Goal: Transaction & Acquisition: Purchase product/service

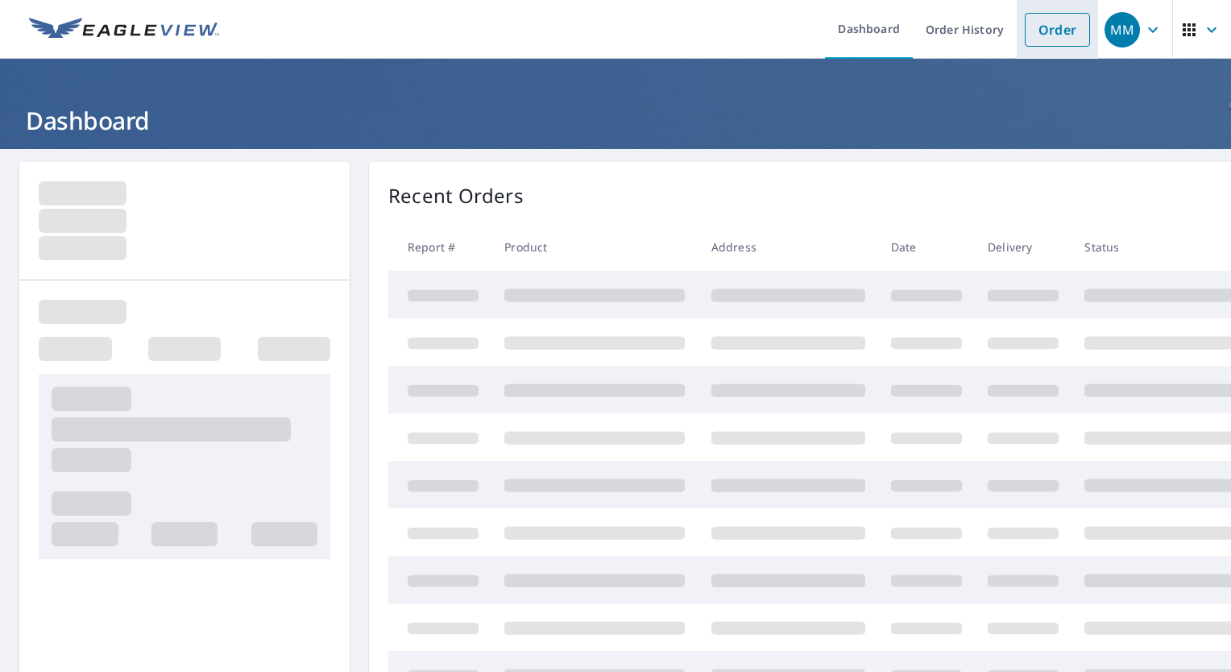
click at [1046, 27] on link "Order" at bounding box center [1057, 30] width 65 height 34
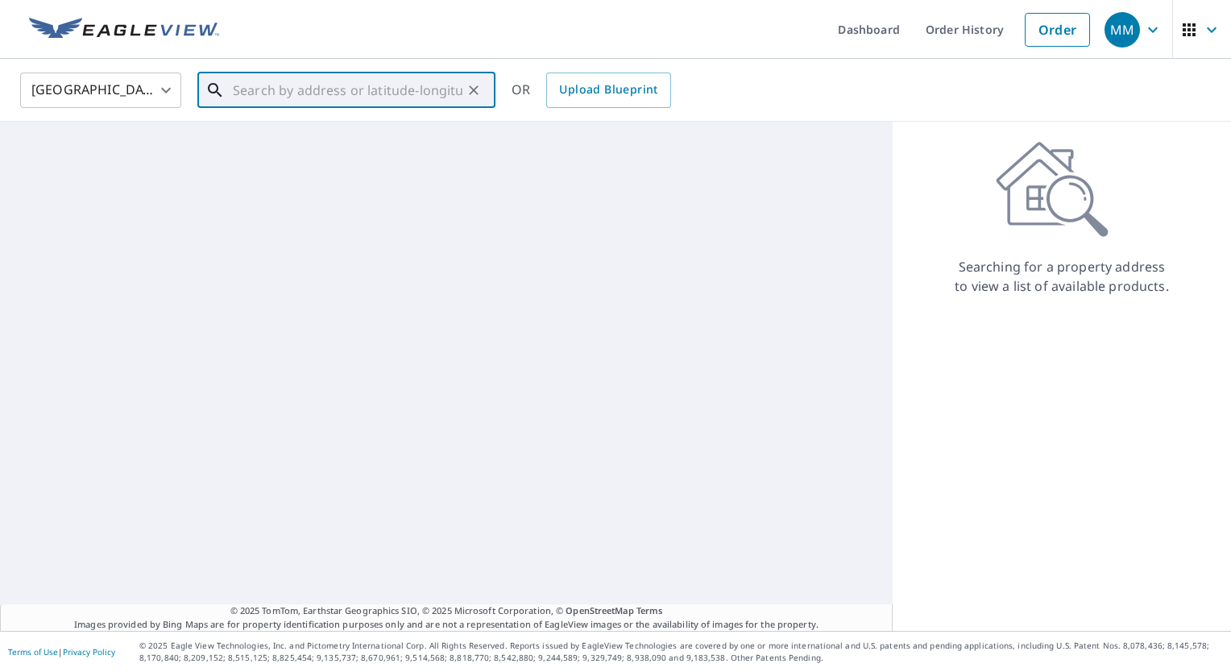
click at [396, 91] on input "text" at bounding box center [348, 90] width 230 height 45
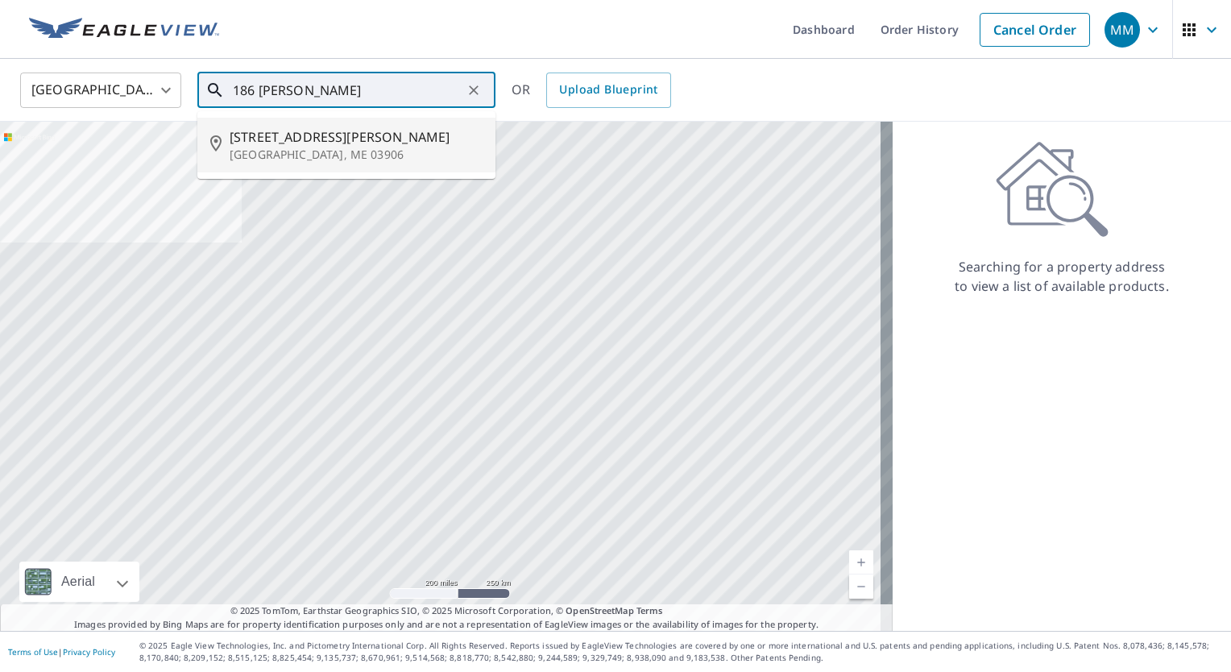
click at [291, 147] on p "[GEOGRAPHIC_DATA], ME 03906" at bounding box center [356, 155] width 253 height 16
type input "[STREET_ADDRESS][PERSON_NAME]"
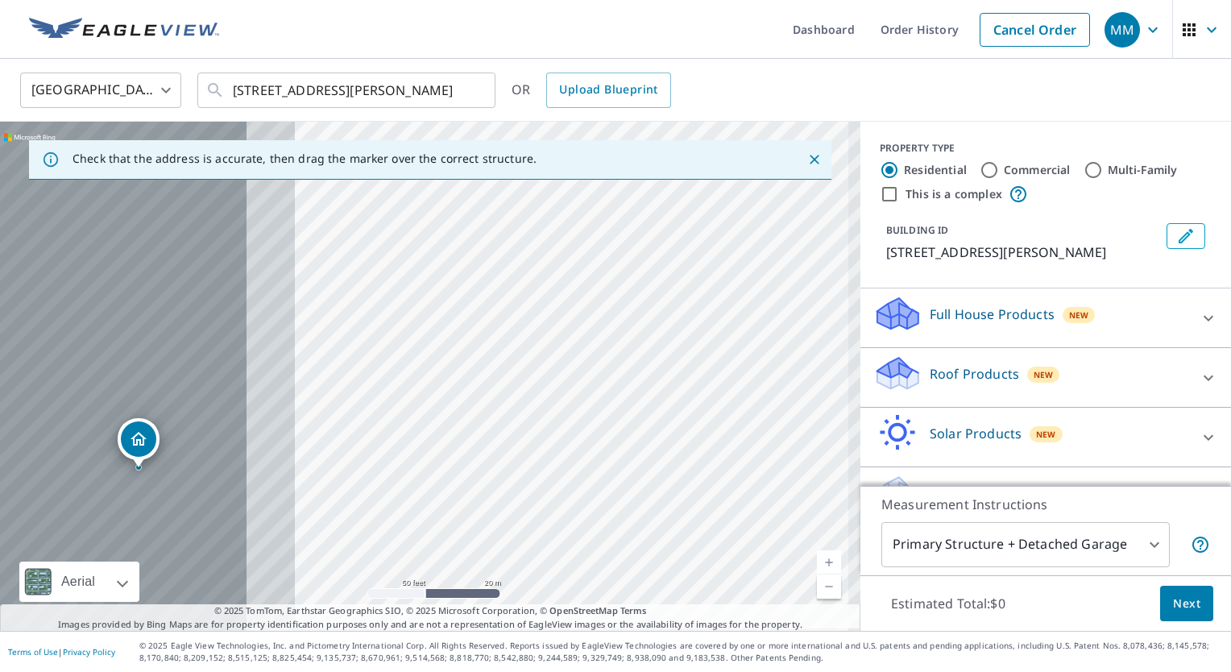
drag, startPoint x: 265, startPoint y: 379, endPoint x: 748, endPoint y: 373, distance: 482.6
click at [748, 373] on div "[STREET_ADDRESS][PERSON_NAME]" at bounding box center [430, 376] width 860 height 509
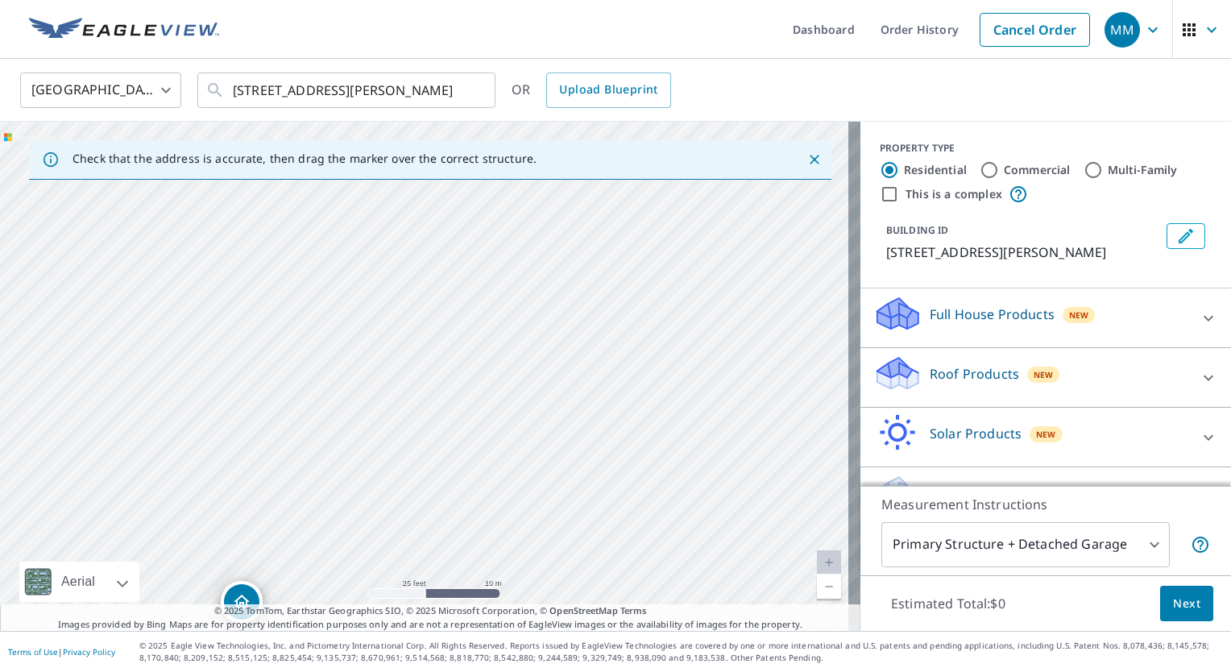
drag, startPoint x: 371, startPoint y: 299, endPoint x: 656, endPoint y: 402, distance: 302.5
click at [657, 402] on div "[STREET_ADDRESS][PERSON_NAME]" at bounding box center [430, 376] width 860 height 509
drag, startPoint x: 658, startPoint y: 361, endPoint x: 599, endPoint y: 404, distance: 73.2
click at [599, 404] on div "[STREET_ADDRESS][PERSON_NAME]" at bounding box center [430, 376] width 860 height 509
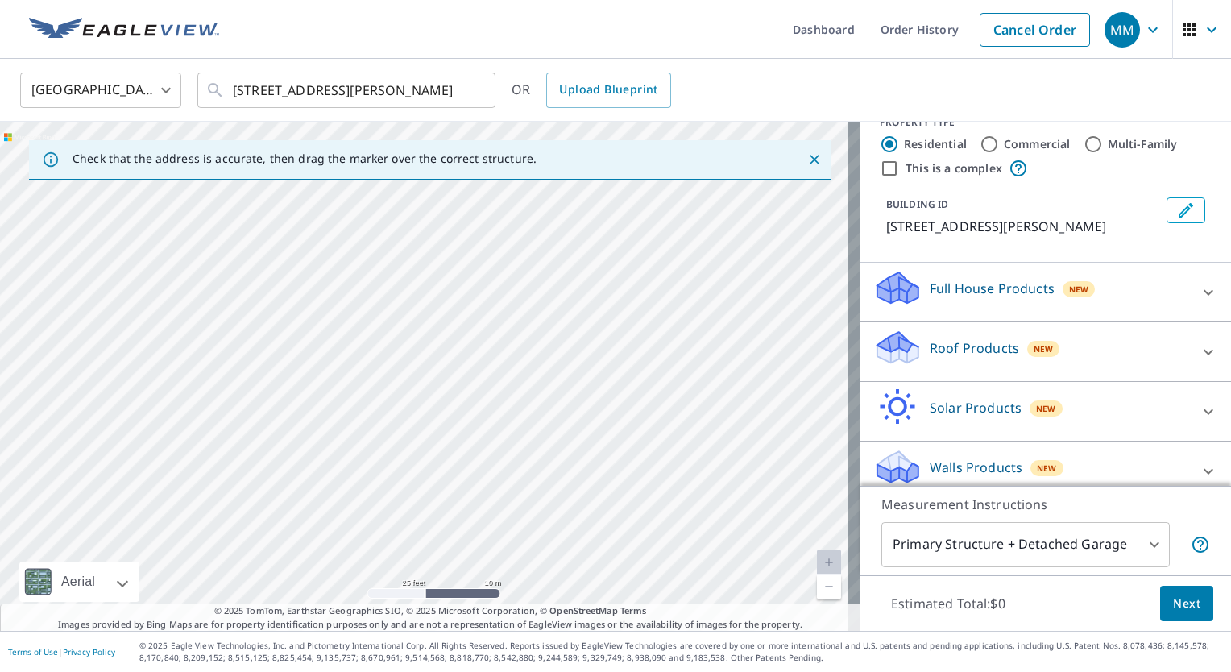
scroll to position [39, 0]
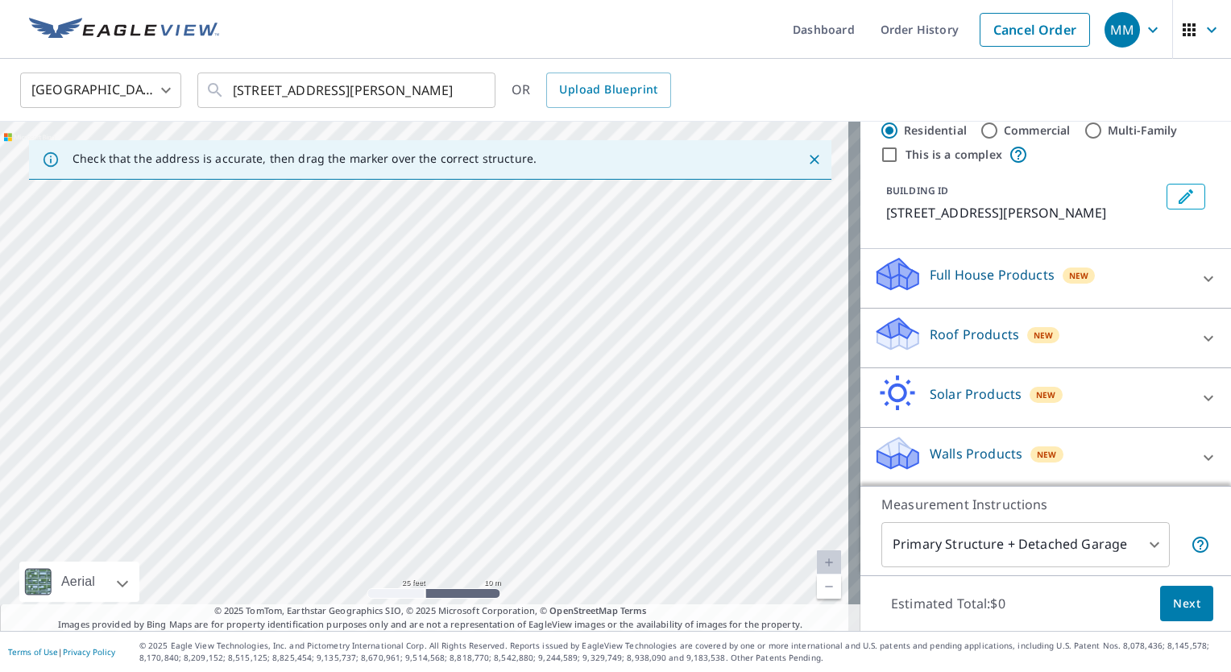
click at [954, 337] on p "Roof Products" at bounding box center [974, 334] width 89 height 19
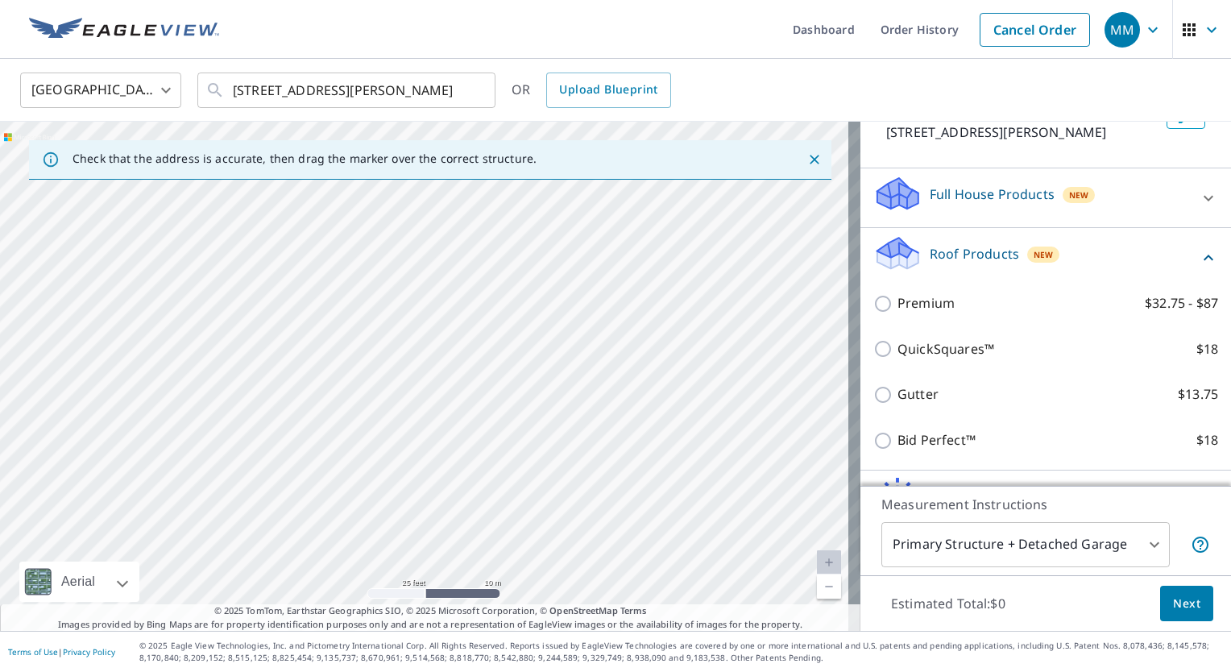
scroll to position [201, 0]
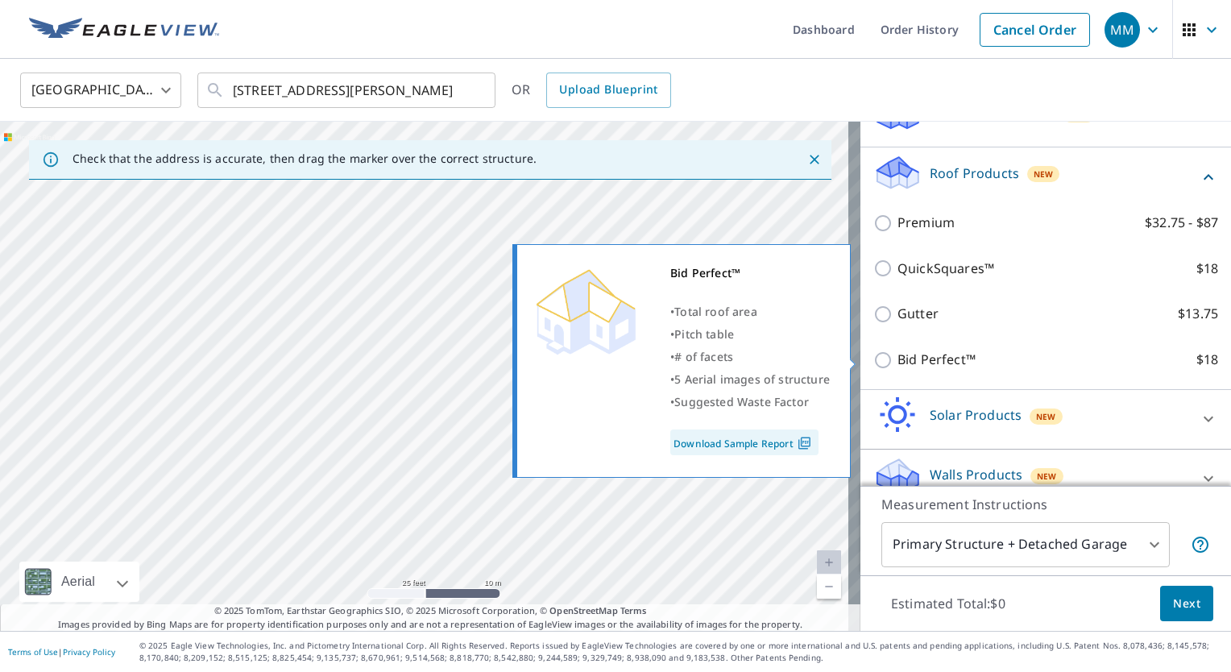
click at [876, 357] on input "Bid Perfect™ $18" at bounding box center [885, 359] width 24 height 19
checkbox input "true"
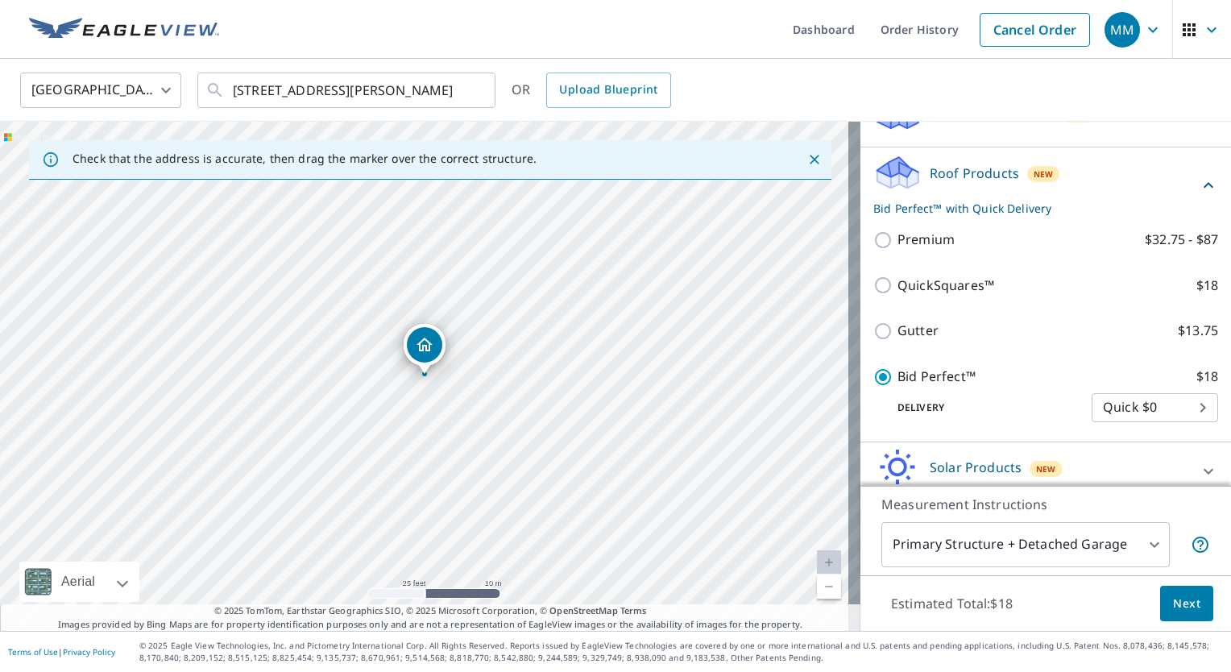
click at [1181, 604] on span "Next" at bounding box center [1186, 604] width 27 height 20
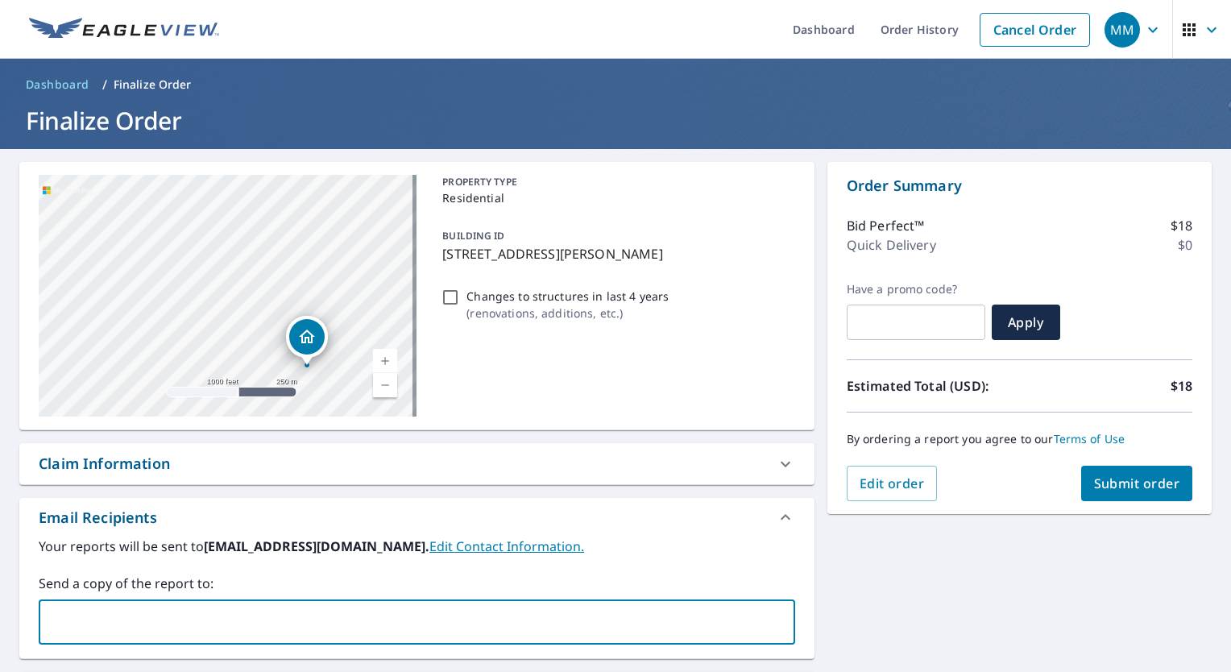
click at [197, 612] on input "text" at bounding box center [405, 622] width 718 height 31
type input "A"
type input "[EMAIL_ADDRESS][DOMAIN_NAME]"
click at [776, 460] on icon at bounding box center [785, 463] width 19 height 19
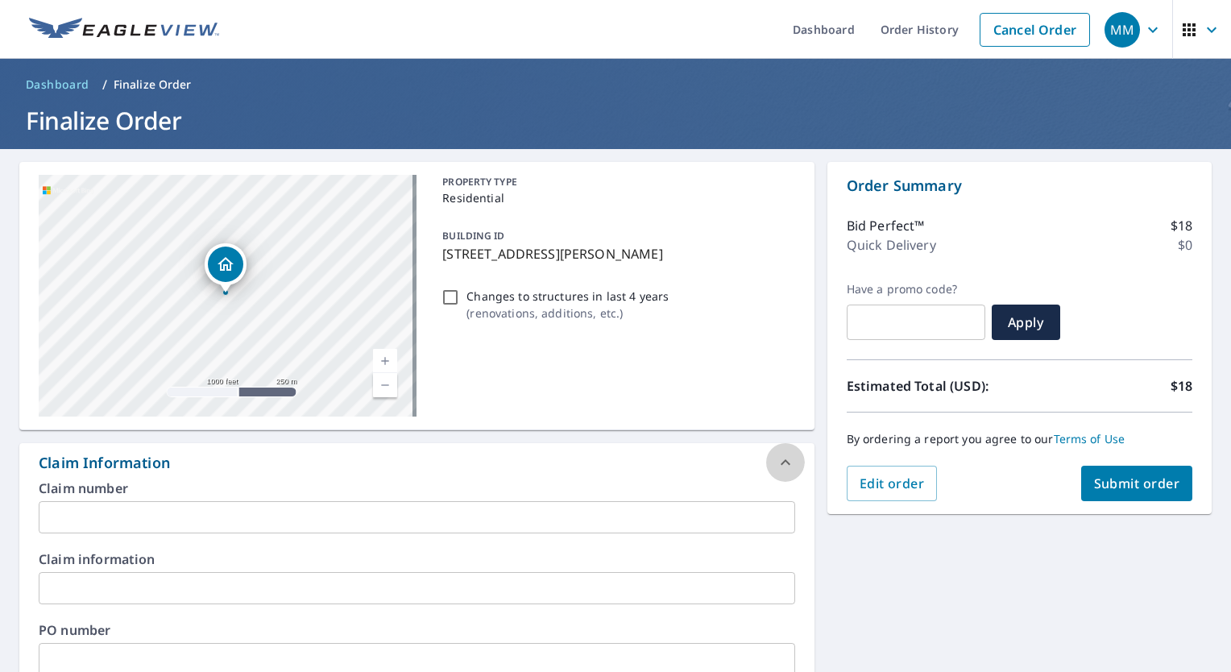
click at [776, 460] on icon at bounding box center [785, 462] width 19 height 19
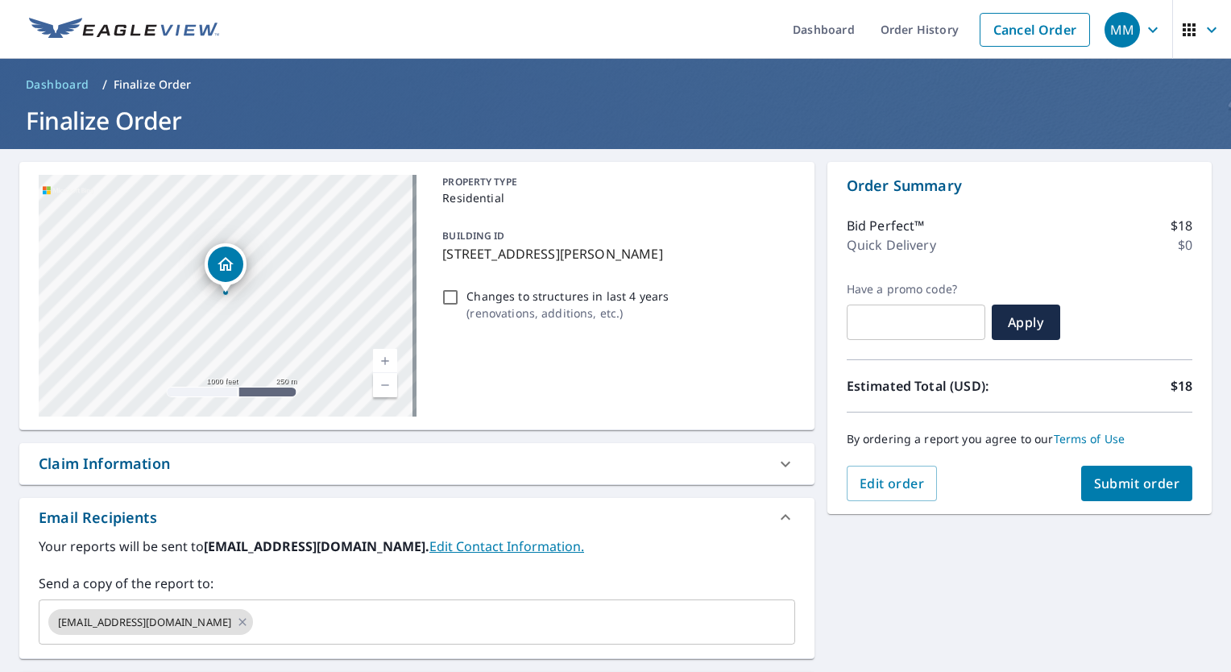
click at [183, 292] on div "[STREET_ADDRESS][PERSON_NAME]" at bounding box center [228, 296] width 378 height 242
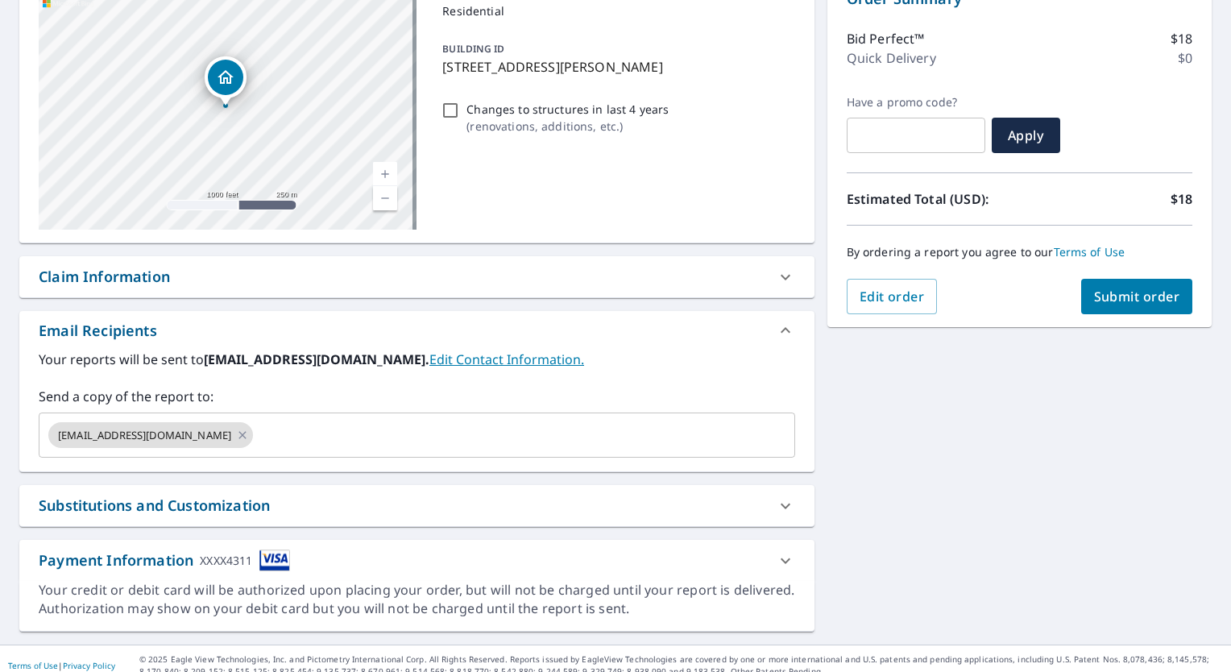
scroll to position [199, 0]
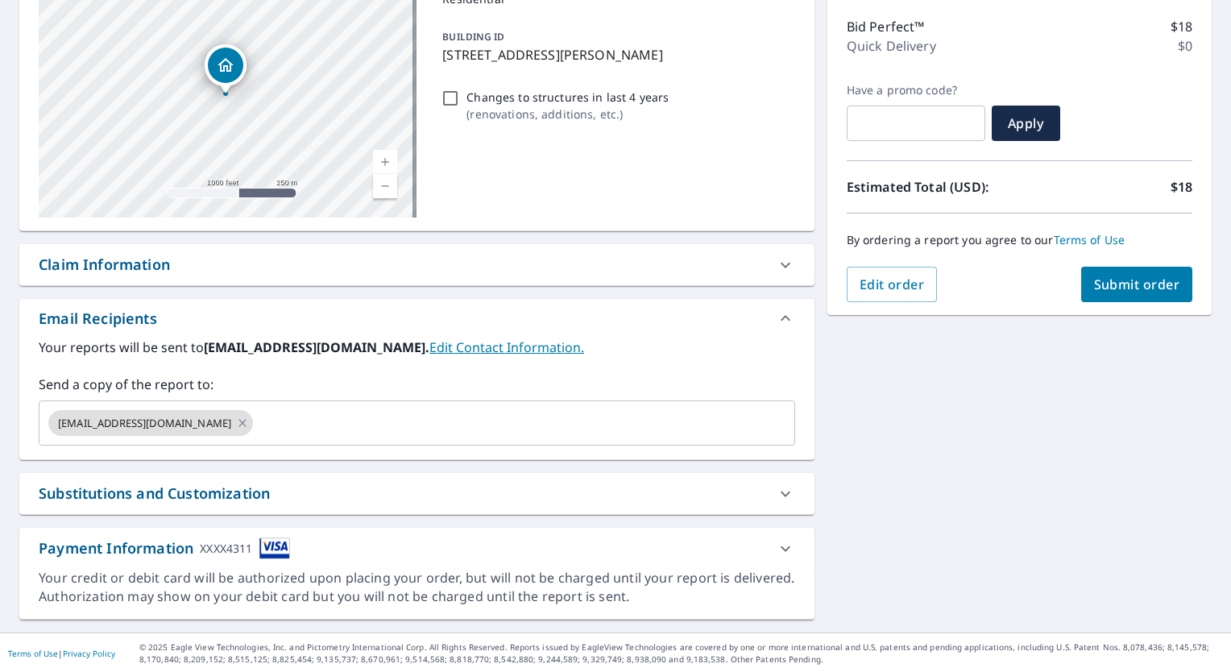
click at [246, 500] on div "Substitutions and Customization" at bounding box center [154, 494] width 231 height 22
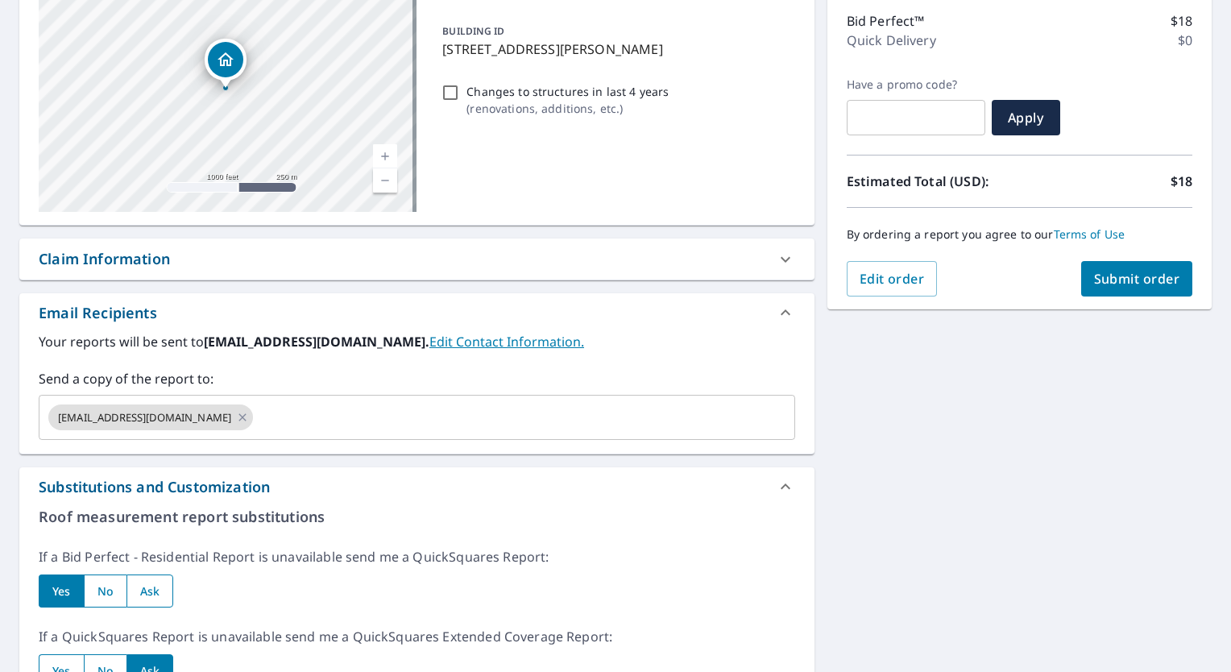
scroll to position [0, 0]
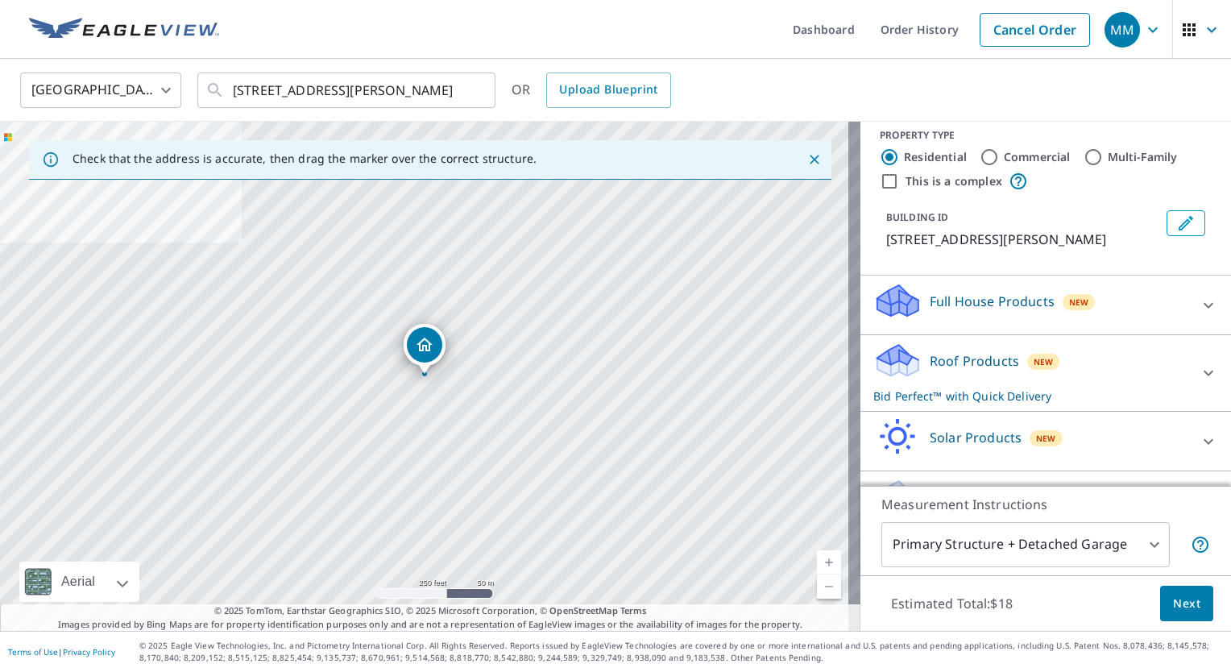
scroll to position [56, 0]
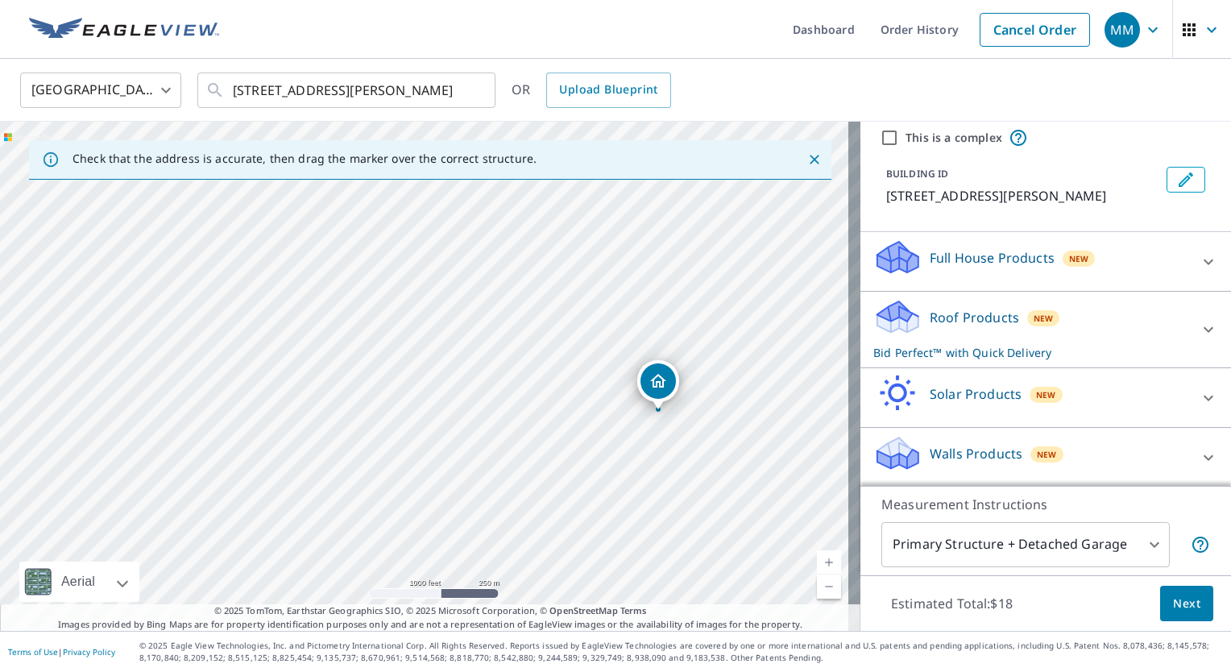
click at [976, 321] on p "Roof Products" at bounding box center [974, 317] width 89 height 19
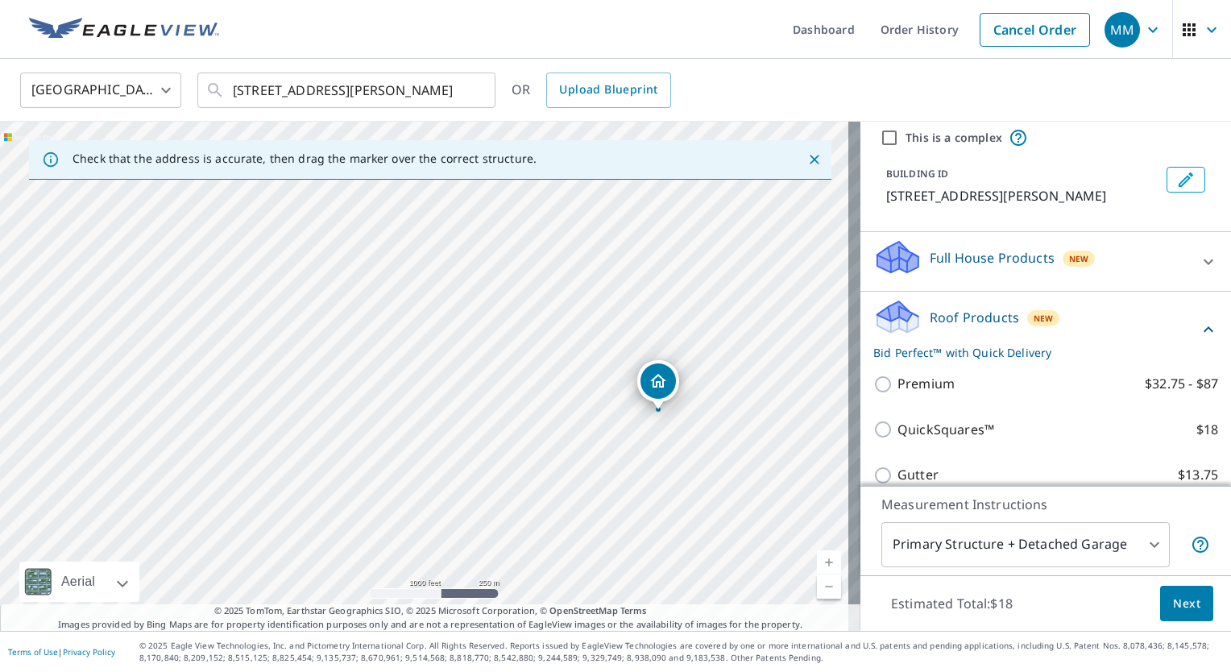
scroll to position [274, 0]
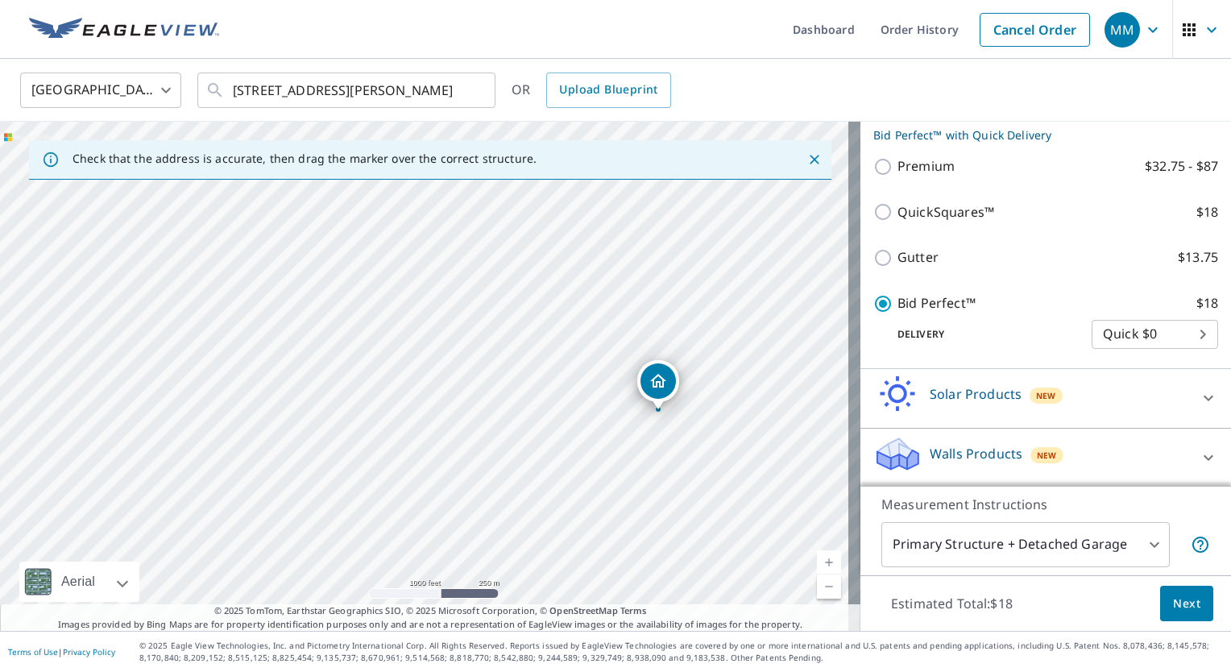
click at [1173, 607] on span "Next" at bounding box center [1186, 604] width 27 height 20
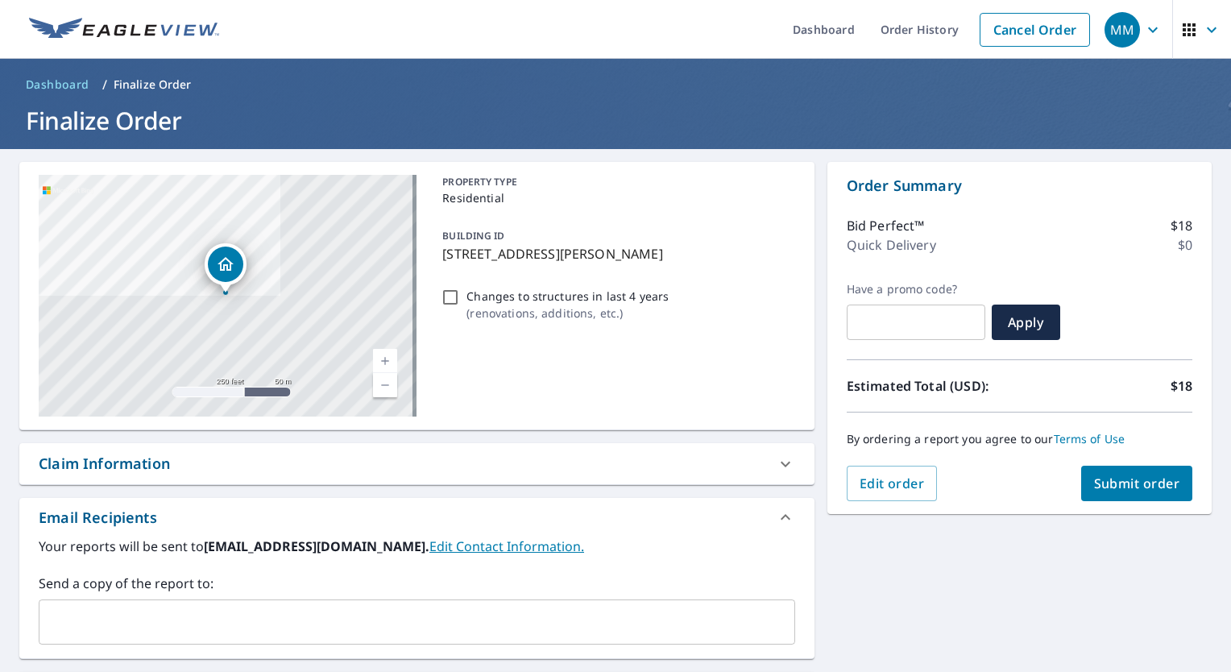
click at [191, 603] on div "​" at bounding box center [417, 621] width 757 height 45
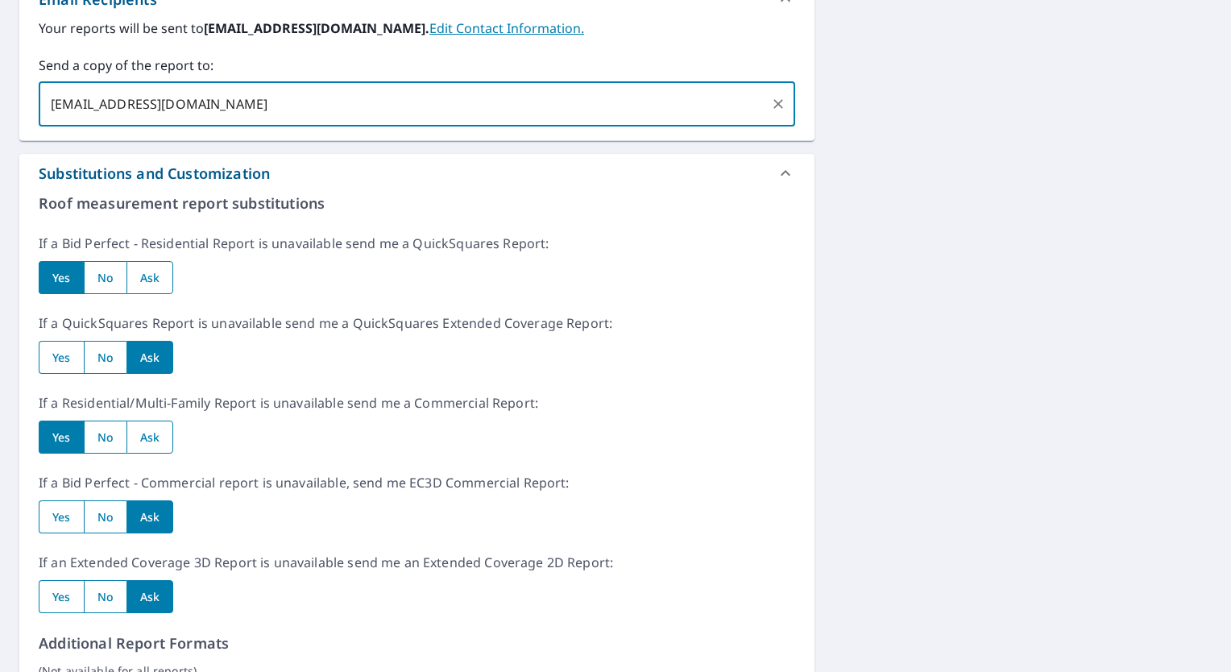
scroll to position [124, 0]
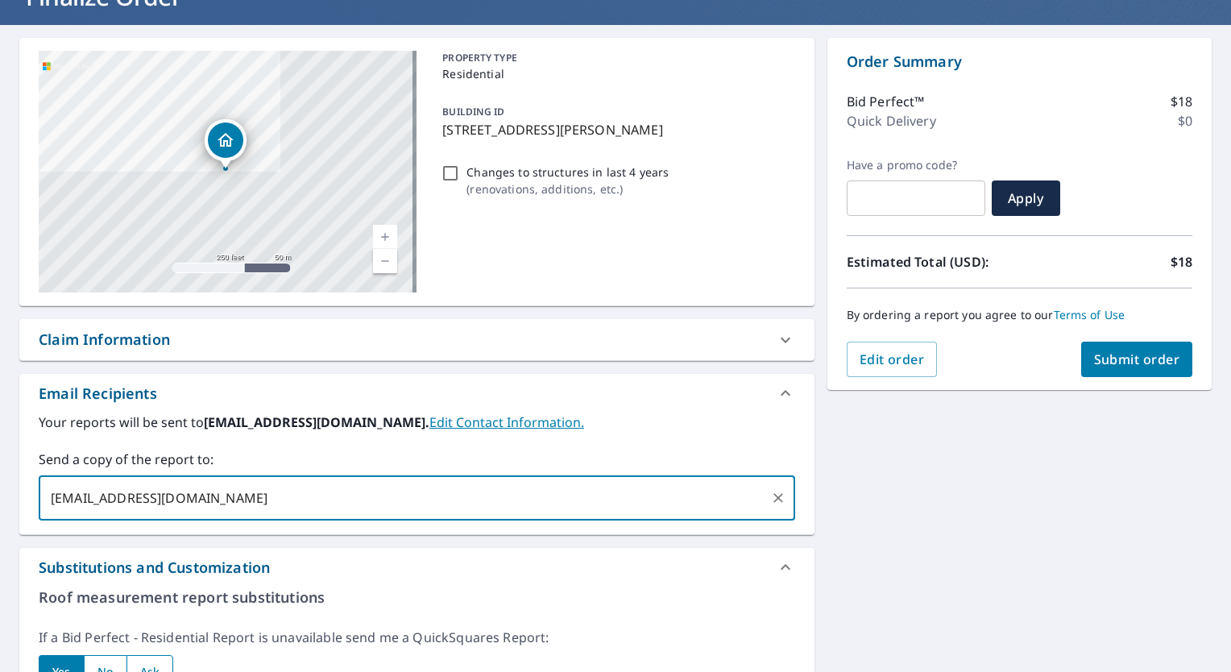
type input "[EMAIL_ADDRESS][DOMAIN_NAME]"
click at [1125, 354] on span "Submit order" at bounding box center [1137, 359] width 86 height 18
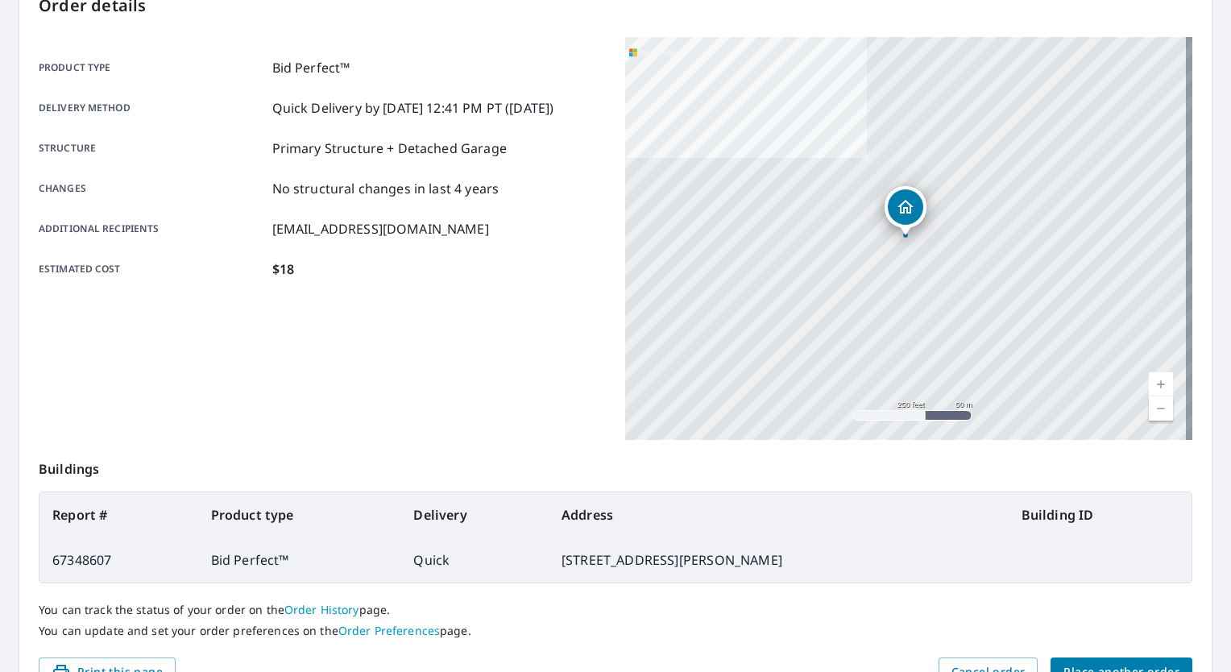
scroll to position [275, 0]
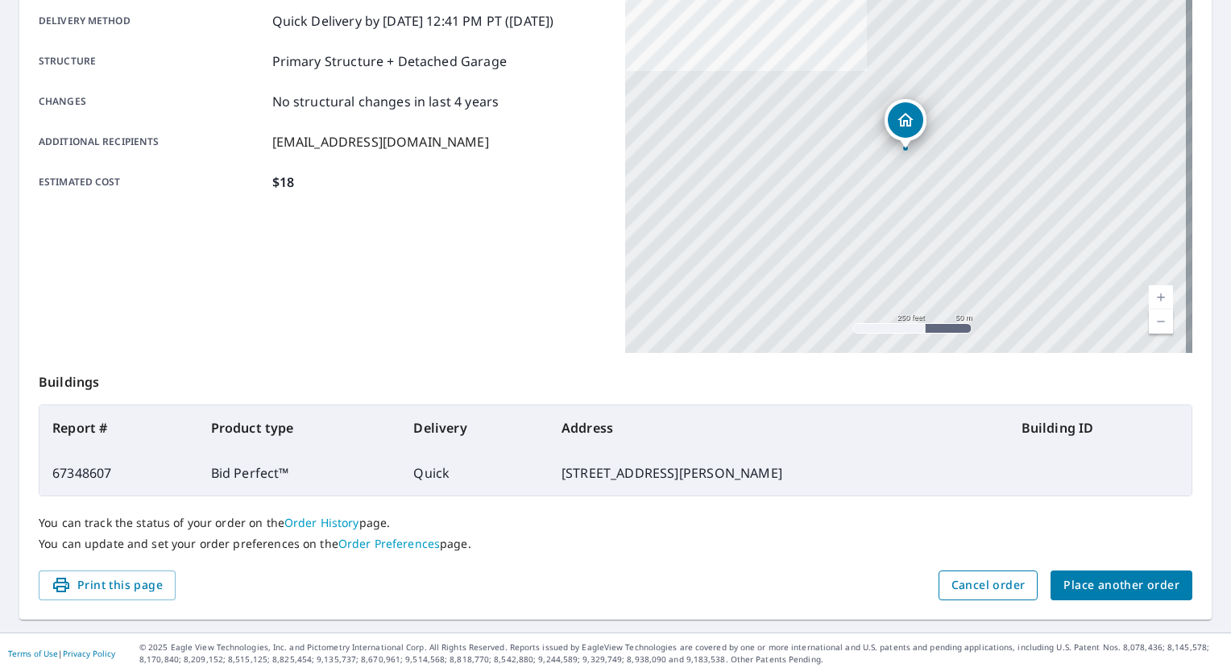
click at [960, 585] on span "Cancel order" at bounding box center [989, 585] width 74 height 20
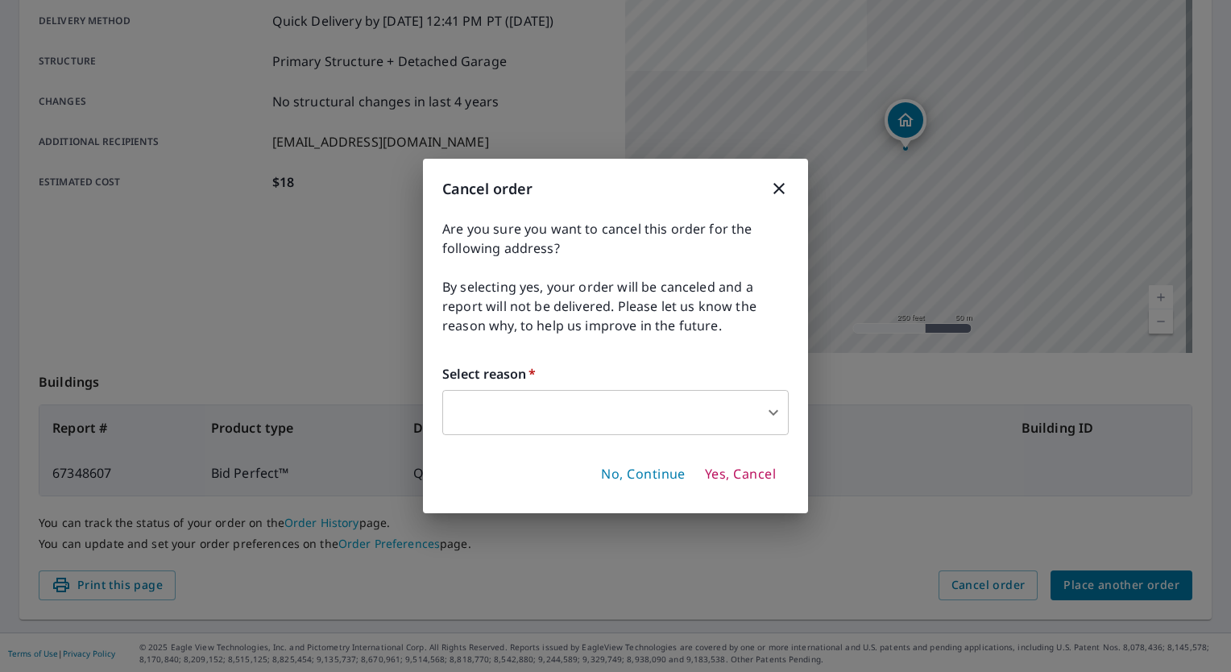
drag, startPoint x: 736, startPoint y: 475, endPoint x: 686, endPoint y: 284, distance: 197.2
click at [736, 473] on span "Yes, Cancel" at bounding box center [740, 475] width 71 height 18
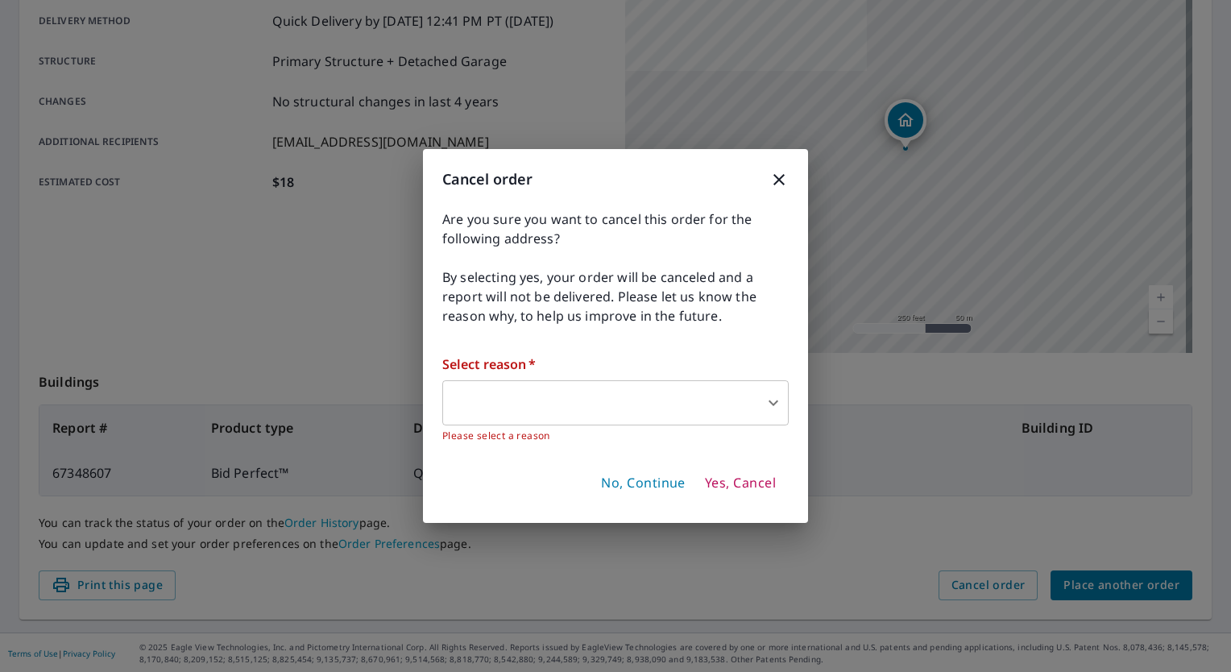
click at [759, 415] on body "MM MM Dashboard Order History Order MM Order Submitted Order details Product ty…" at bounding box center [615, 336] width 1231 height 672
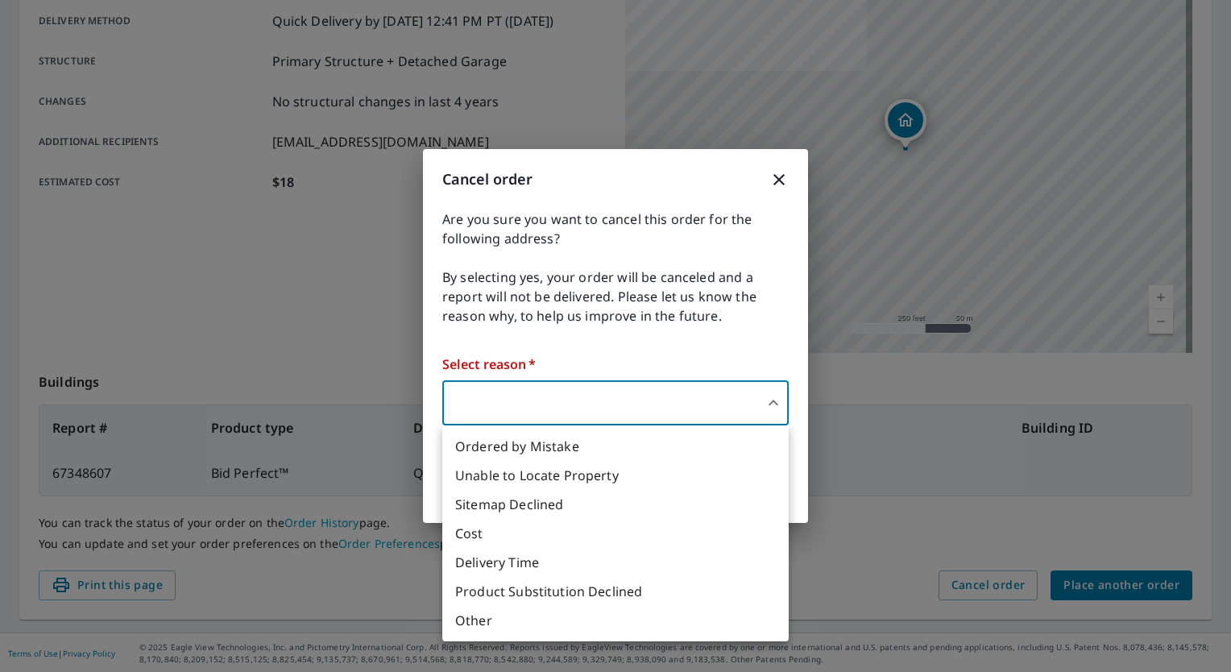
click at [483, 613] on li "Other" at bounding box center [615, 620] width 346 height 29
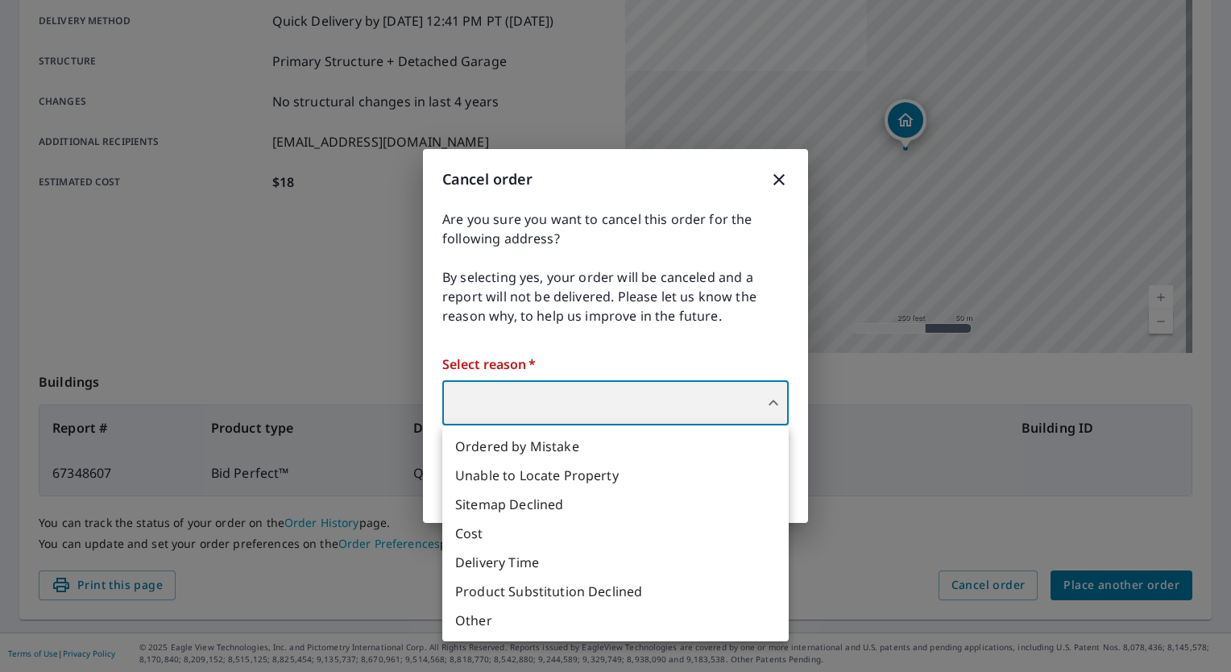
type input "36"
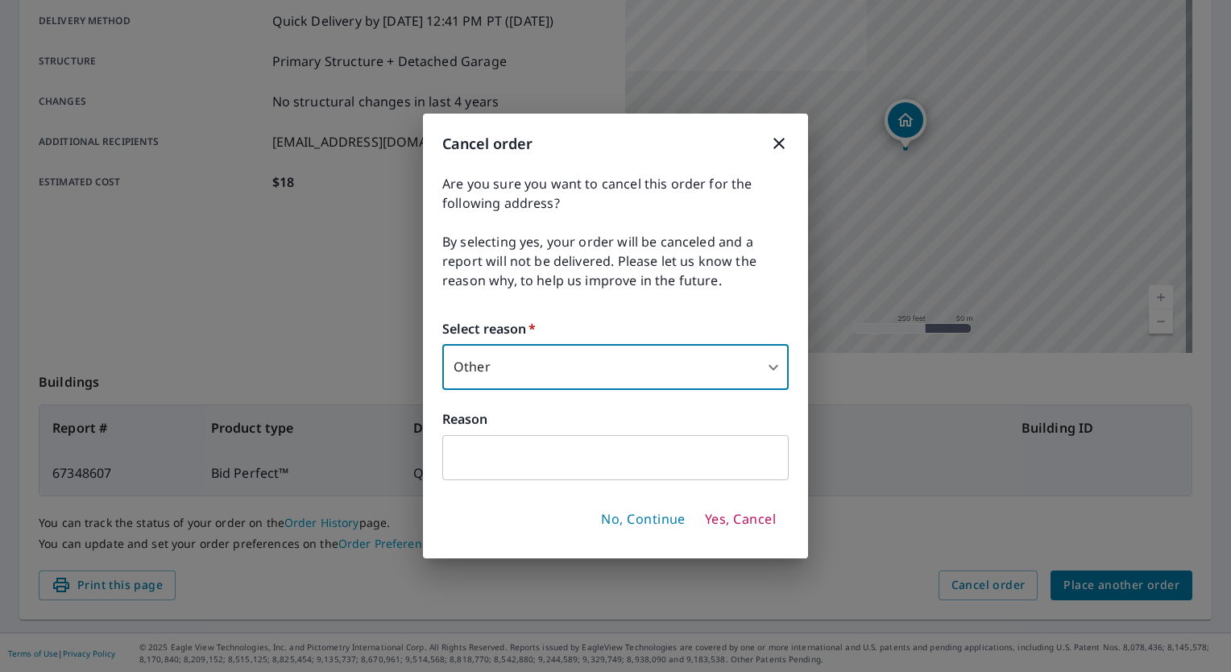
click at [510, 444] on input "text" at bounding box center [615, 457] width 346 height 45
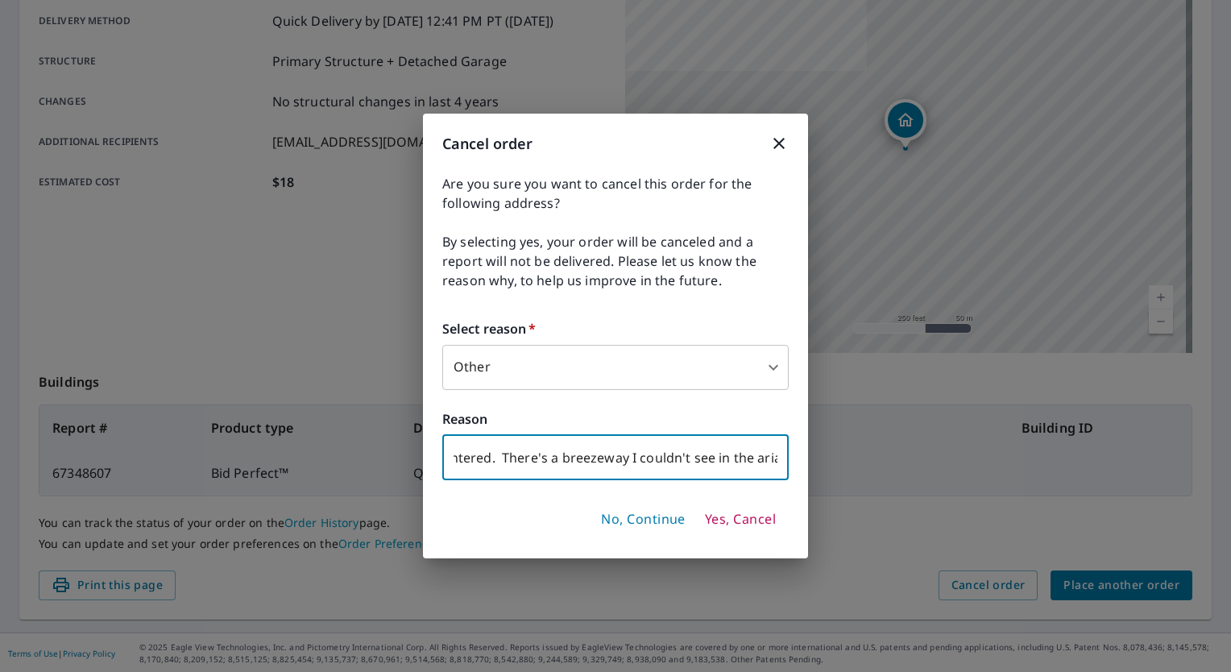
scroll to position [0, 205]
type input "The garage is not detached as entered. There's a breezeway I couldn't see in th…"
click at [751, 515] on span "Yes, Cancel" at bounding box center [740, 520] width 71 height 18
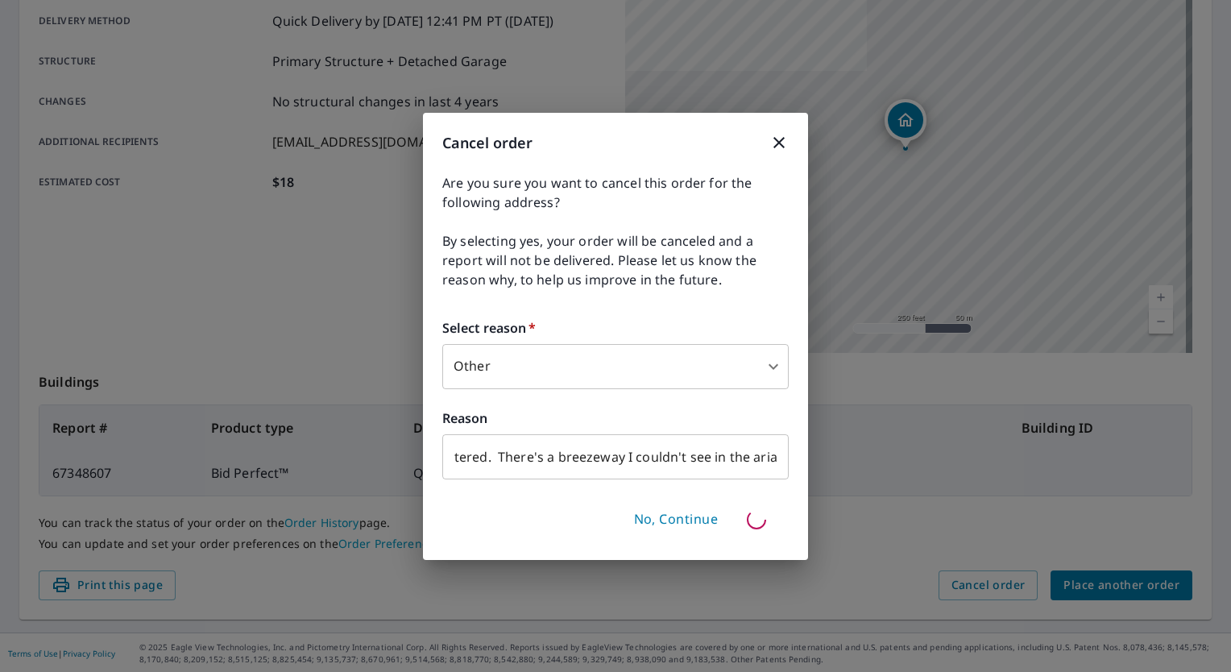
scroll to position [0, 0]
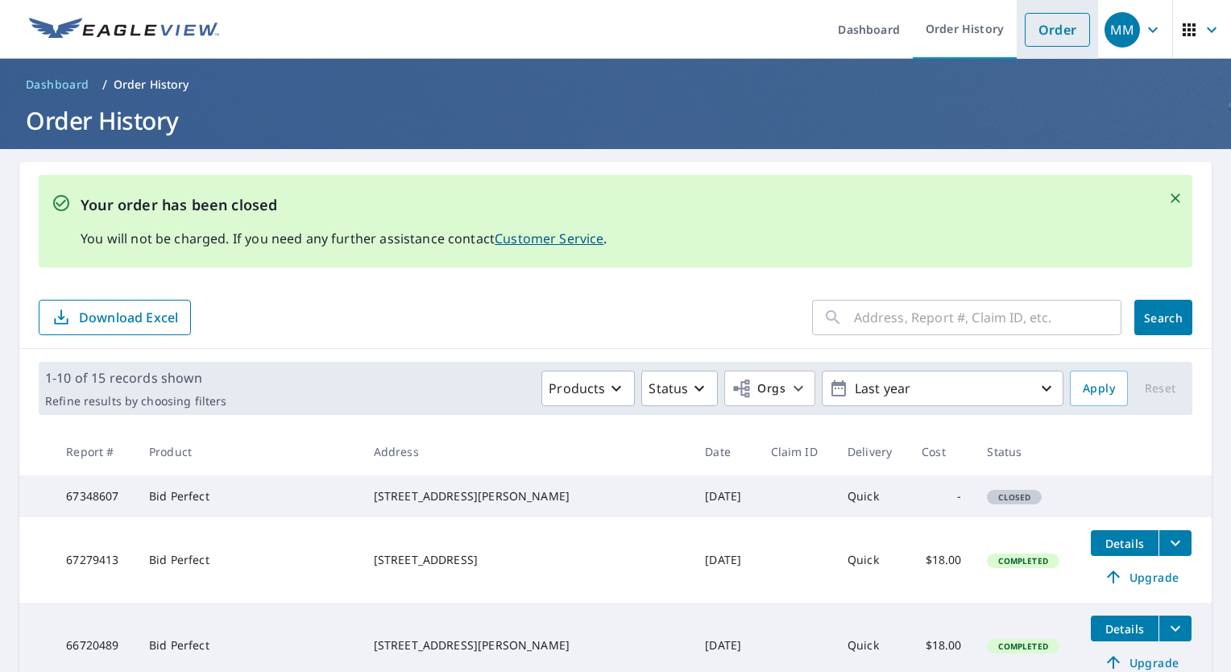
click at [1051, 24] on link "Order" at bounding box center [1057, 30] width 65 height 34
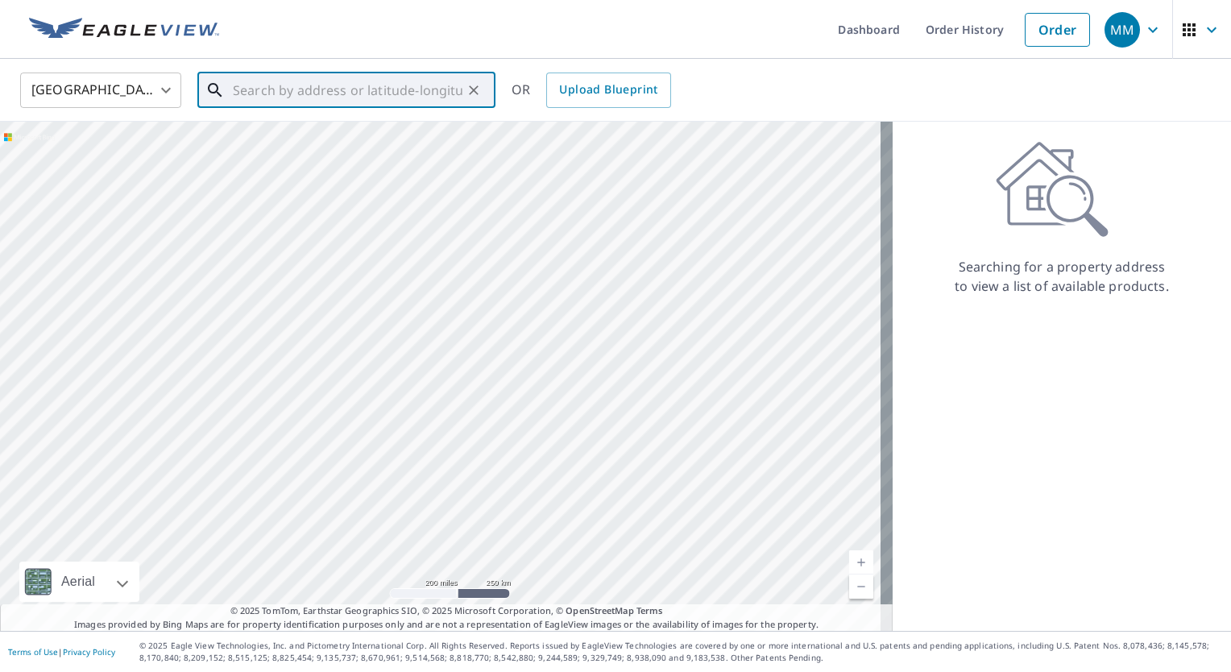
click at [378, 95] on input "text" at bounding box center [348, 90] width 230 height 45
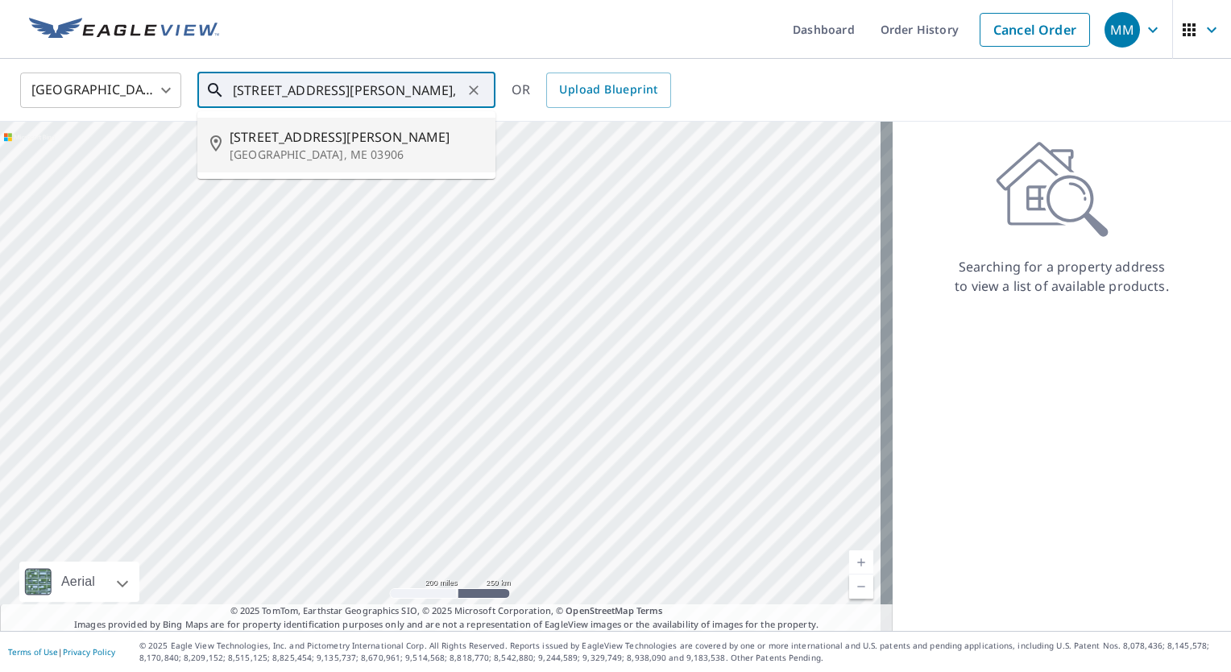
click at [258, 156] on p "[GEOGRAPHIC_DATA], ME 03906" at bounding box center [356, 155] width 253 height 16
type input "[STREET_ADDRESS][PERSON_NAME]"
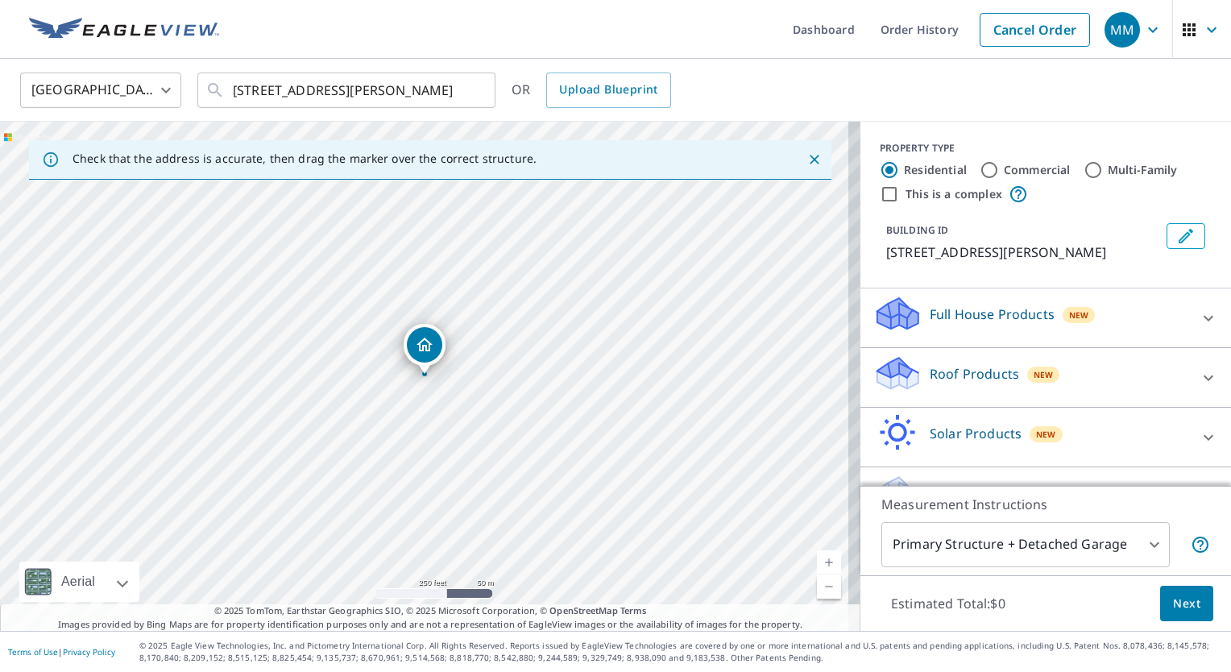
click at [917, 372] on div "Roof Products New" at bounding box center [1031, 377] width 316 height 46
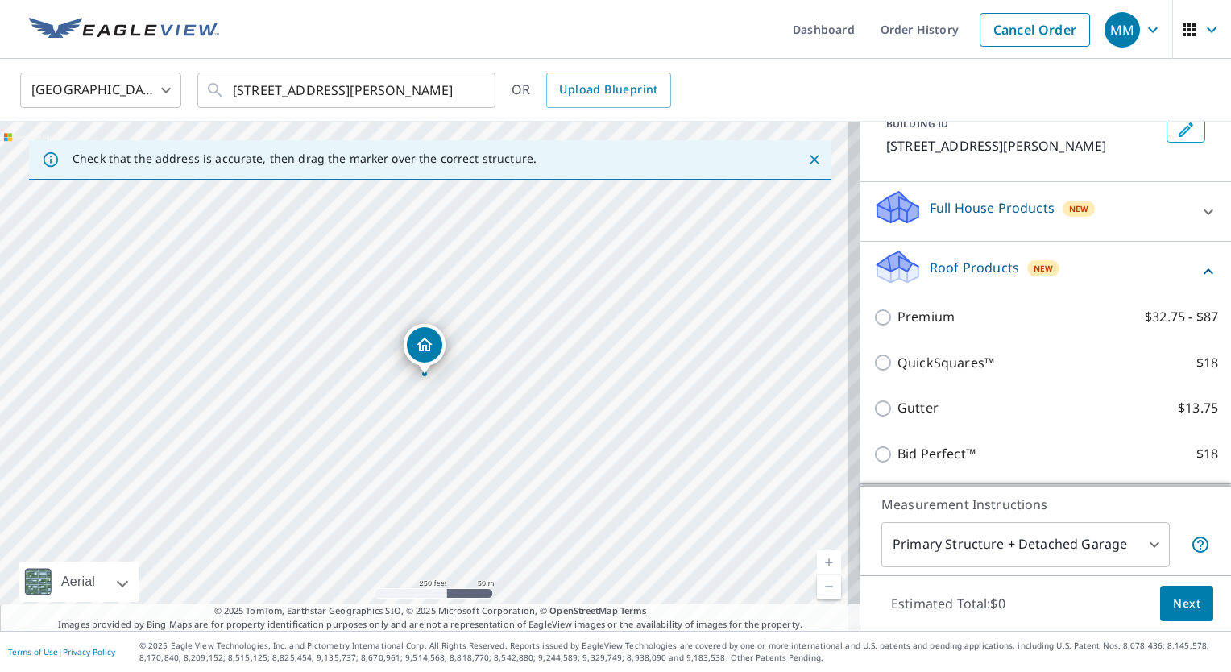
scroll to position [222, 0]
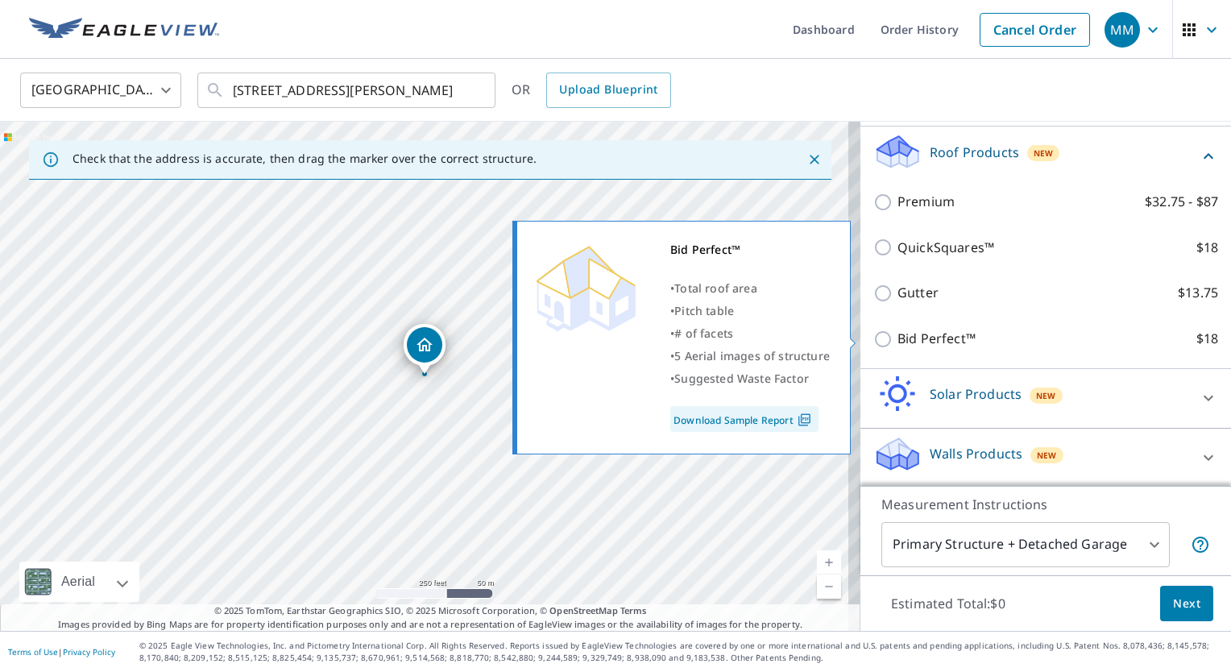
click at [877, 338] on input "Bid Perfect™ $18" at bounding box center [885, 339] width 24 height 19
checkbox input "true"
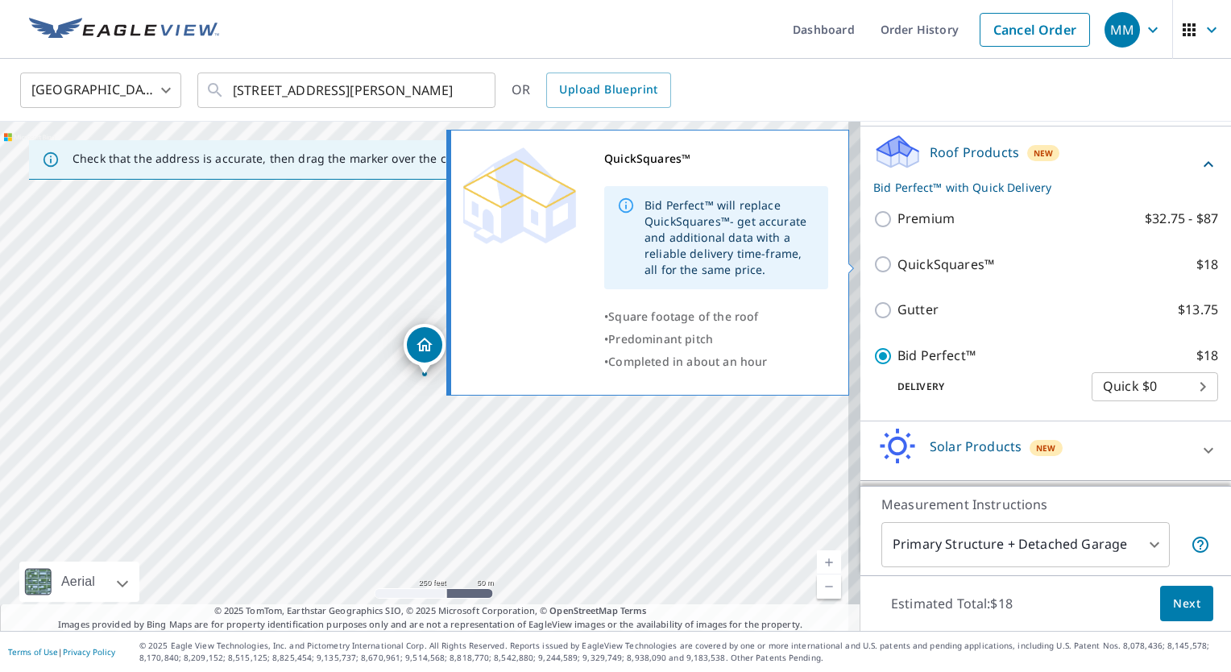
scroll to position [274, 0]
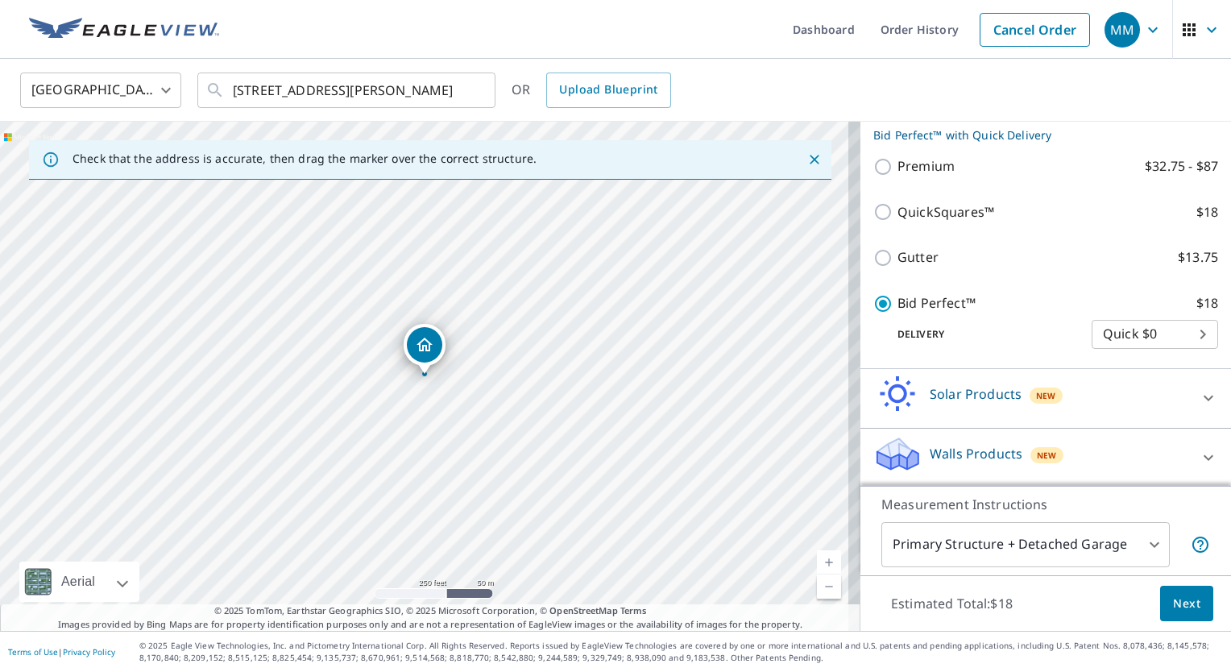
click at [1144, 541] on body "MM MM Dashboard Order History Cancel Order MM [GEOGRAPHIC_DATA] [GEOGRAPHIC_DAT…" at bounding box center [615, 336] width 1231 height 672
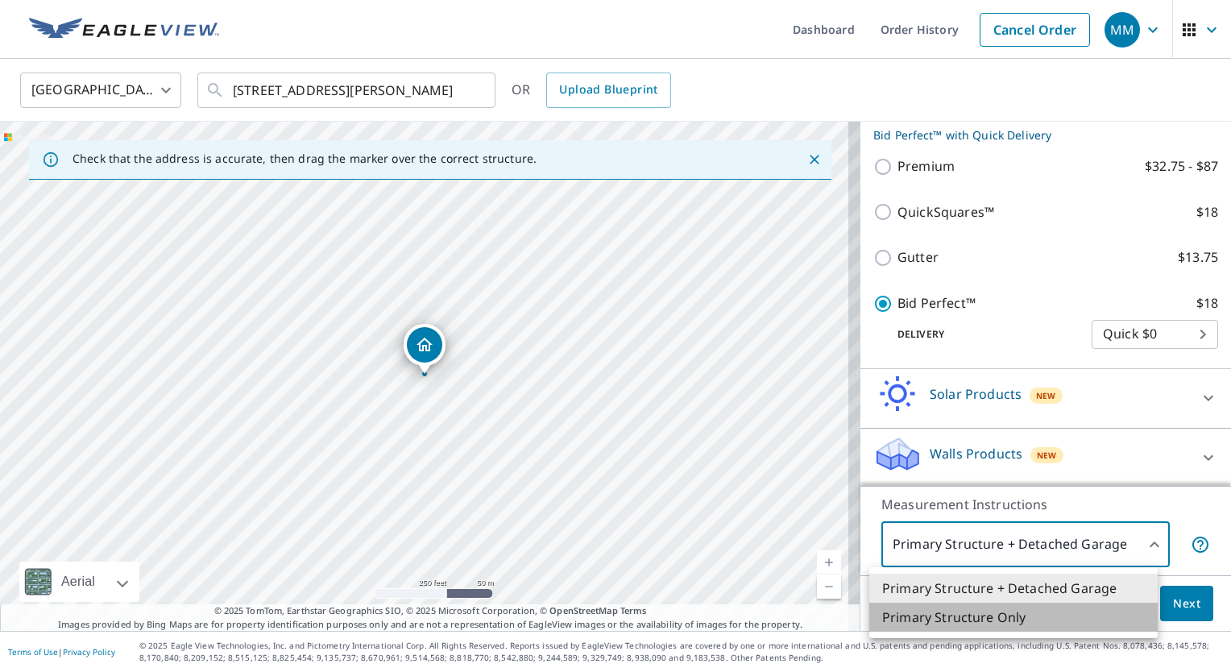
click at [988, 618] on li "Primary Structure Only" at bounding box center [1013, 617] width 288 height 29
type input "2"
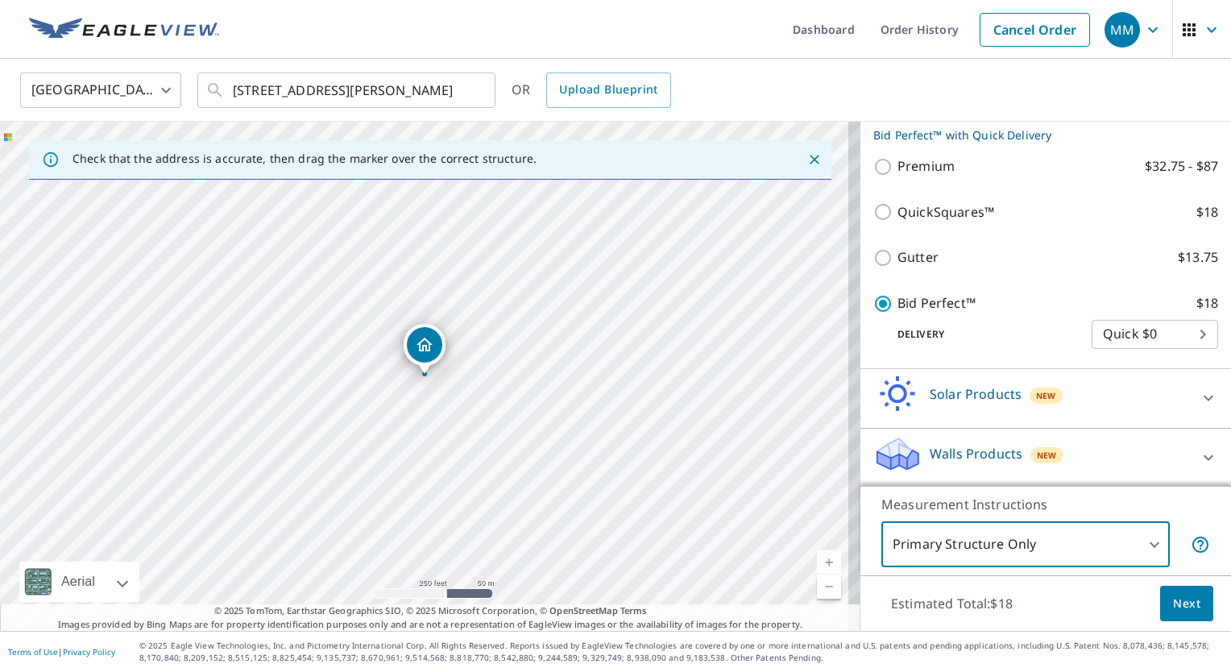
click at [1176, 604] on span "Next" at bounding box center [1186, 604] width 27 height 20
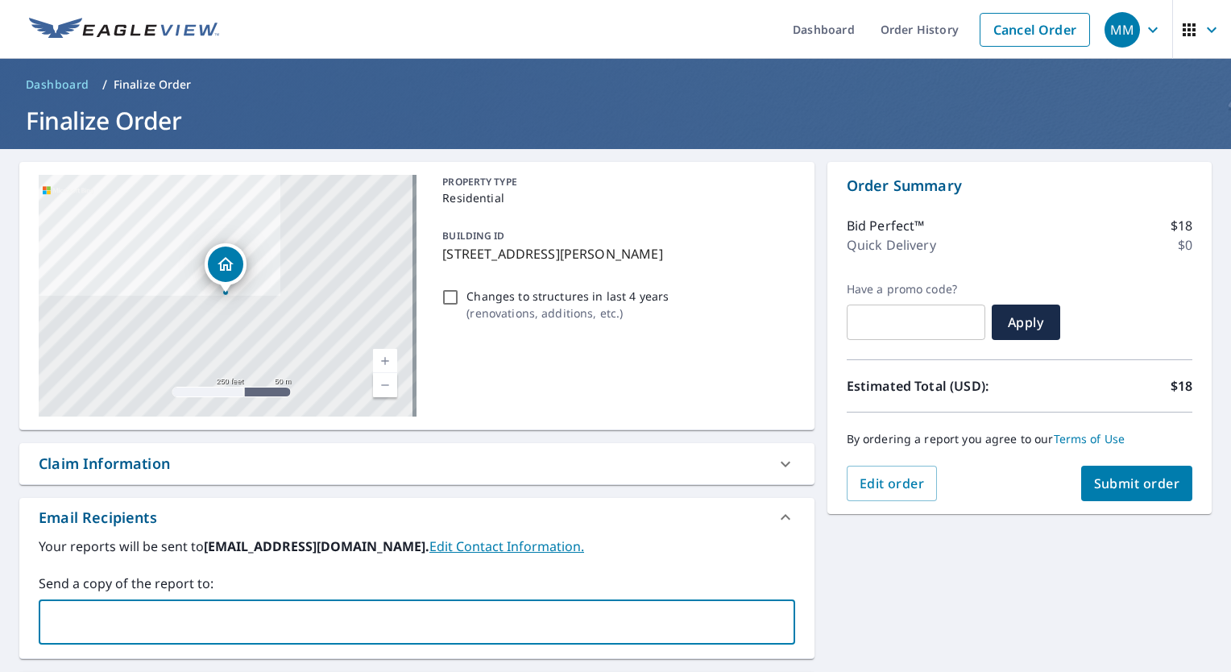
click at [125, 624] on input "text" at bounding box center [405, 622] width 718 height 31
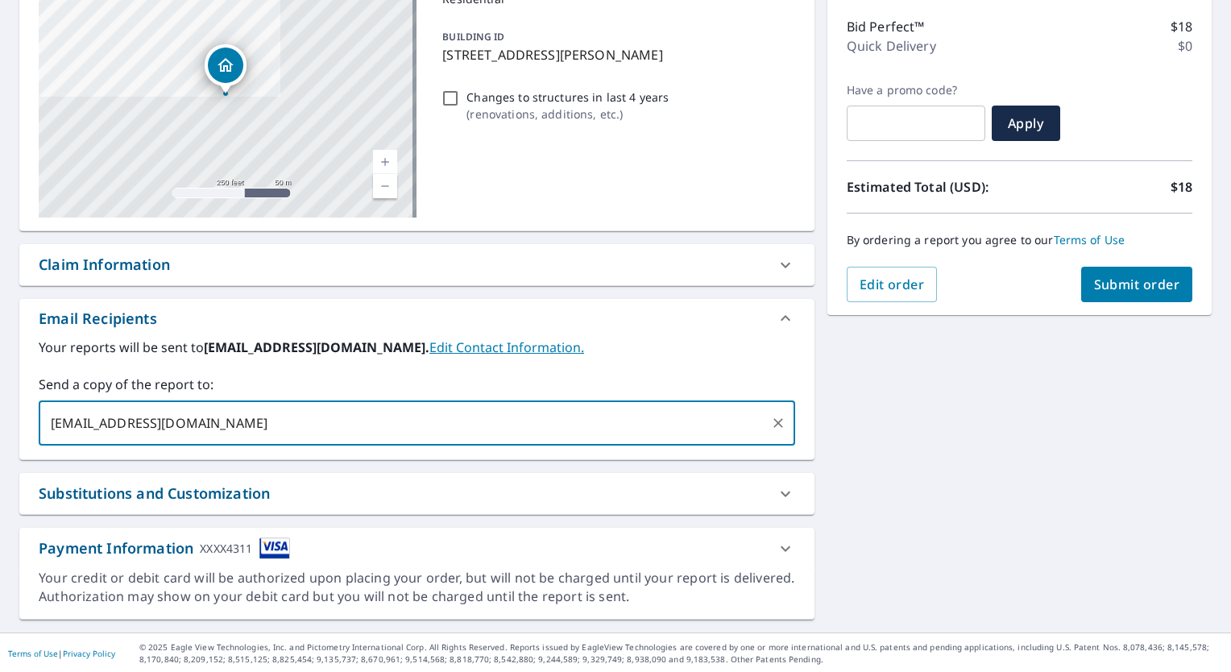
type input "[EMAIL_ADDRESS][DOMAIN_NAME]"
click at [777, 492] on icon at bounding box center [785, 493] width 19 height 19
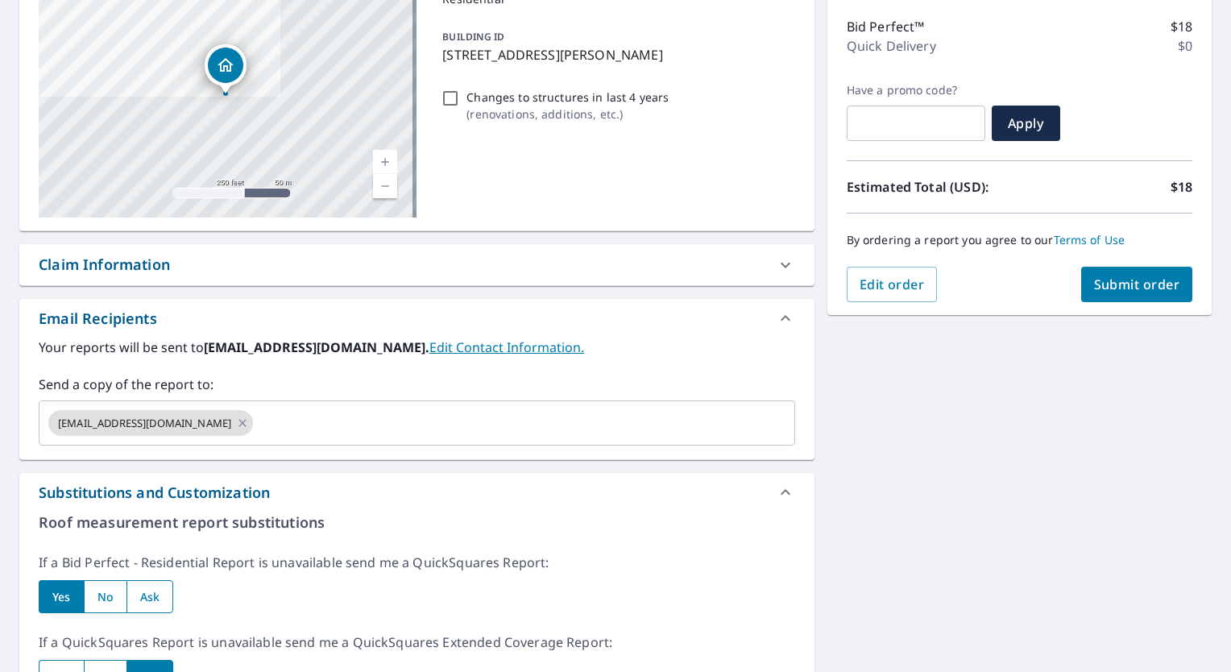
scroll to position [0, 0]
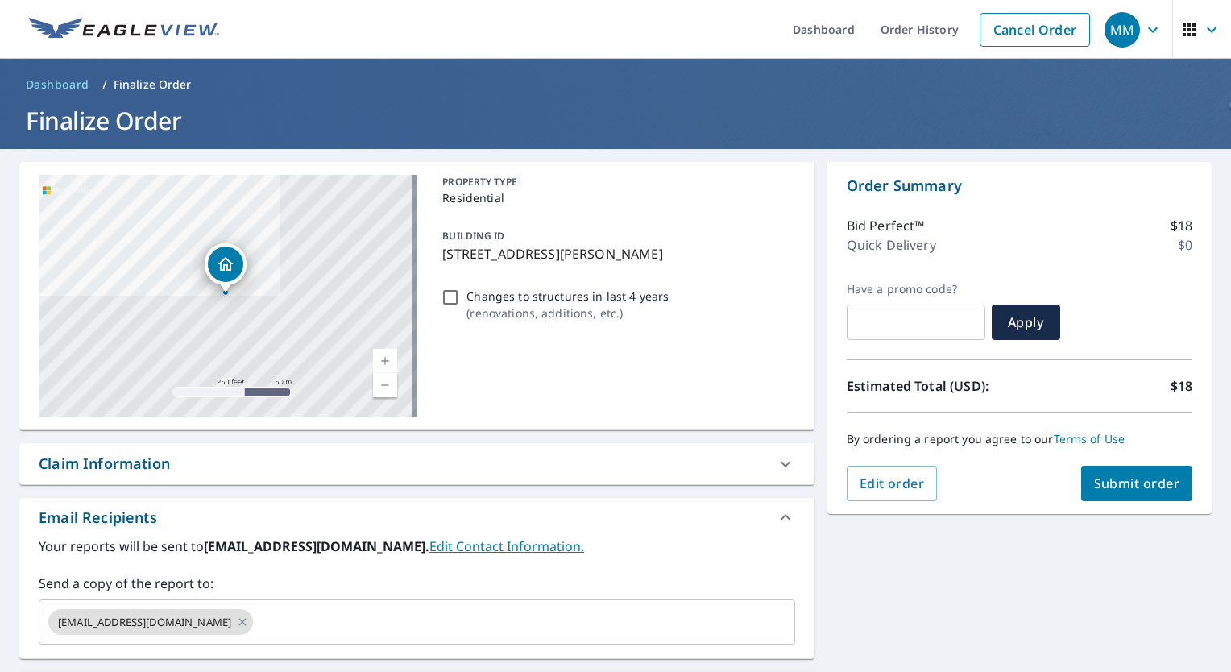
click at [1151, 485] on span "Submit order" at bounding box center [1137, 484] width 86 height 18
